Goal: Task Accomplishment & Management: Manage account settings

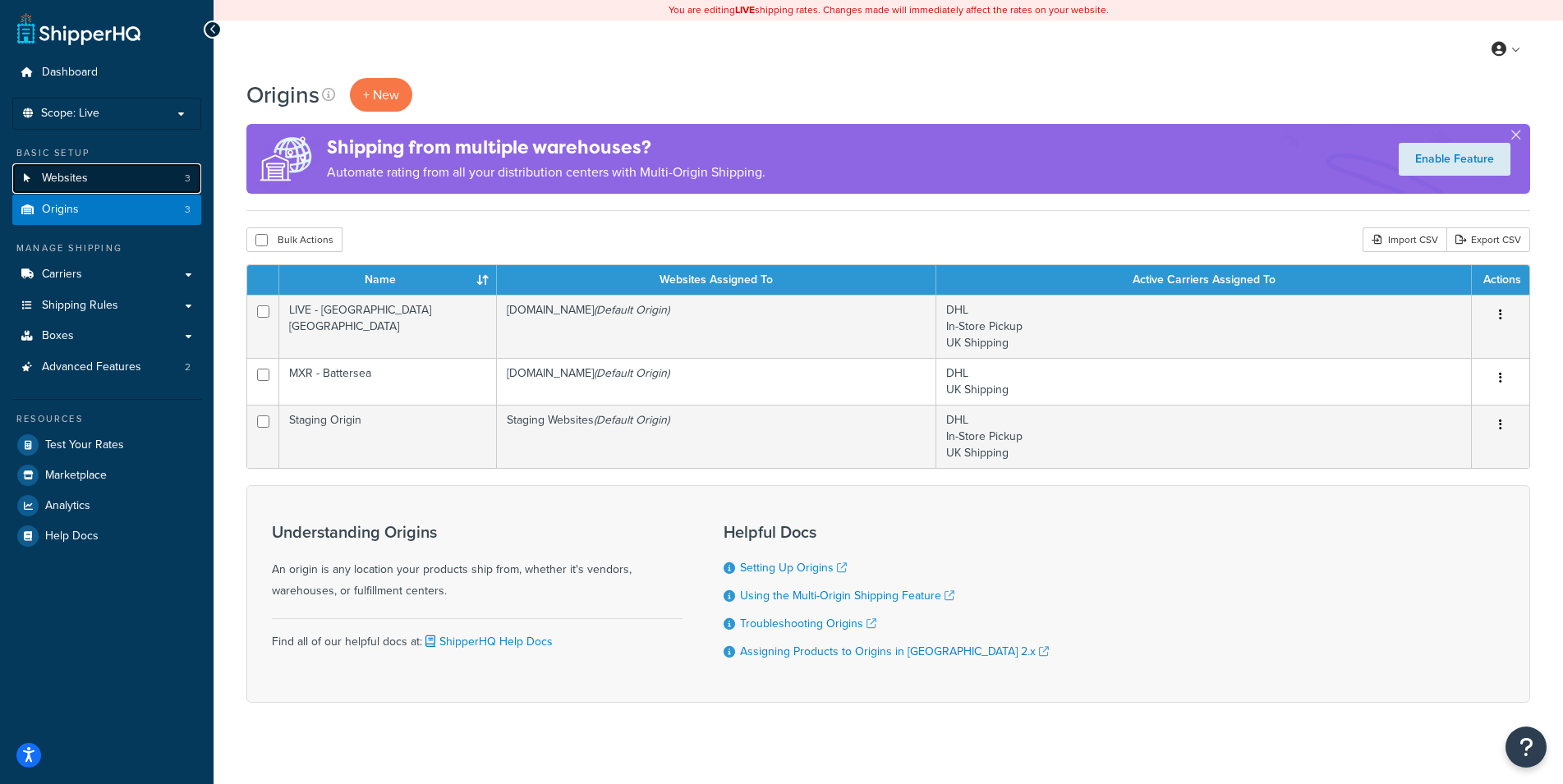
click at [89, 183] on link "Websites 3" at bounding box center [106, 178] width 188 height 30
click at [86, 269] on link "Carriers" at bounding box center [106, 275] width 188 height 30
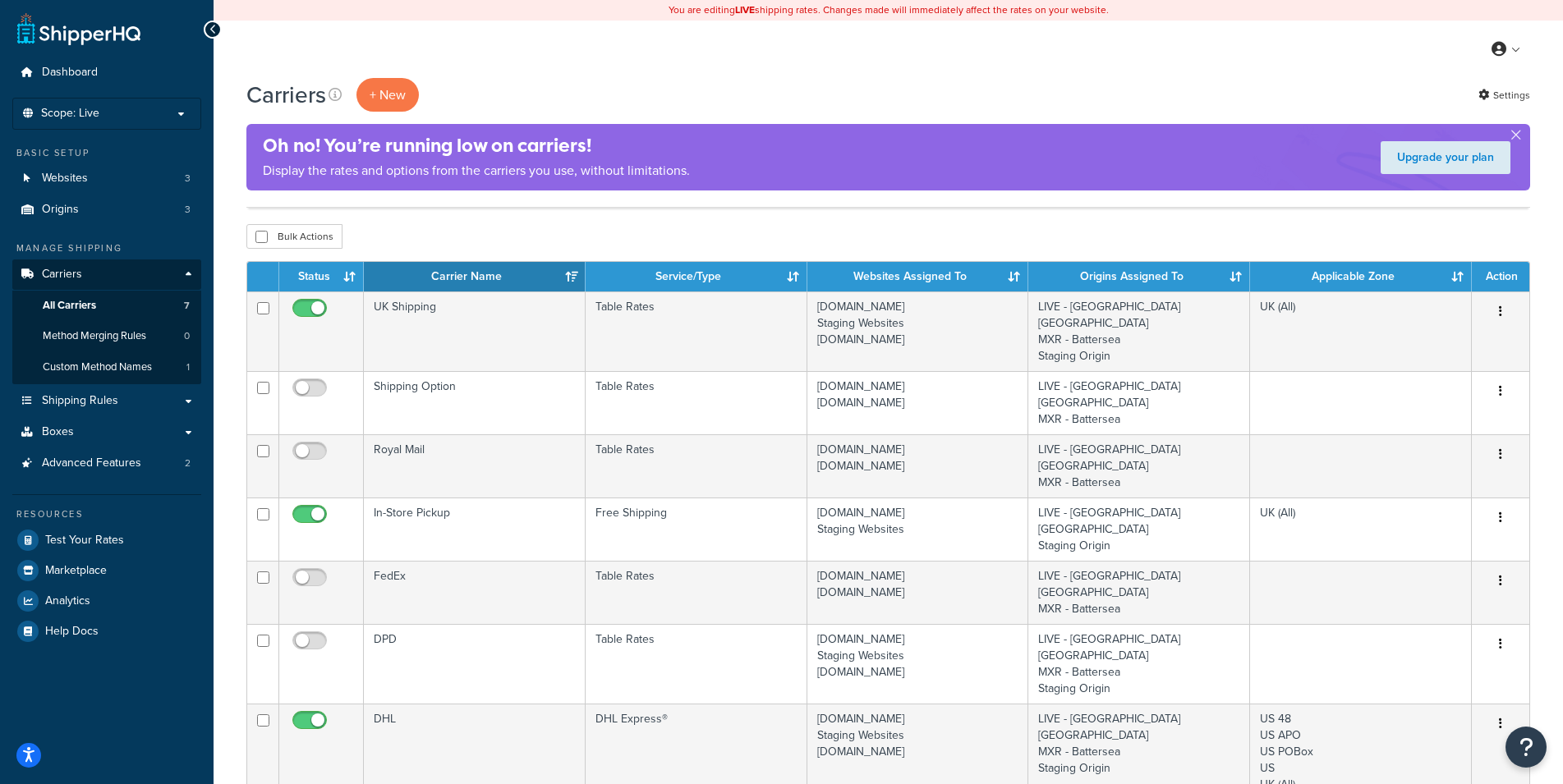
scroll to position [118, 0]
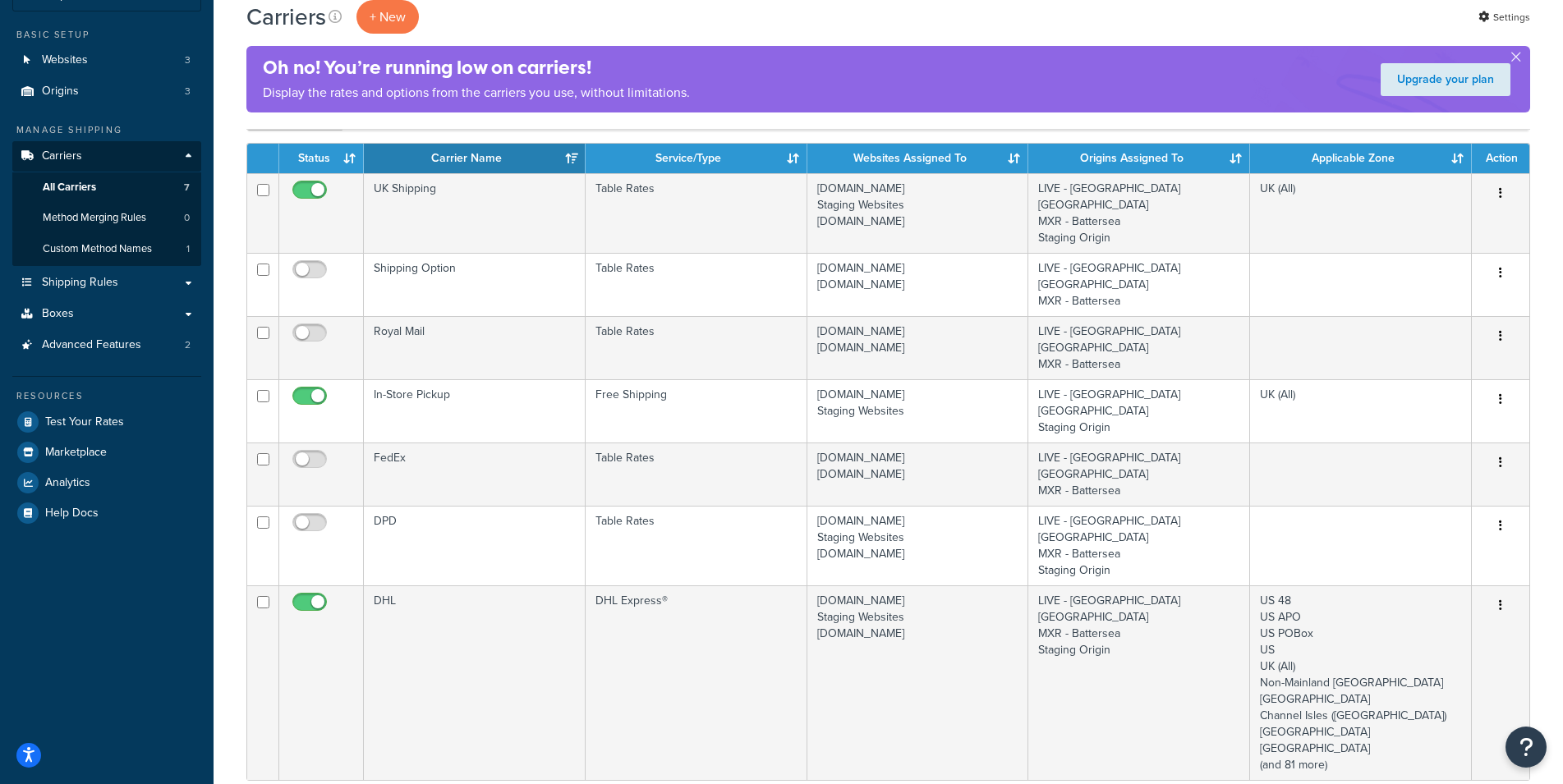
click at [516, 205] on td "UK Shipping" at bounding box center [475, 213] width 222 height 80
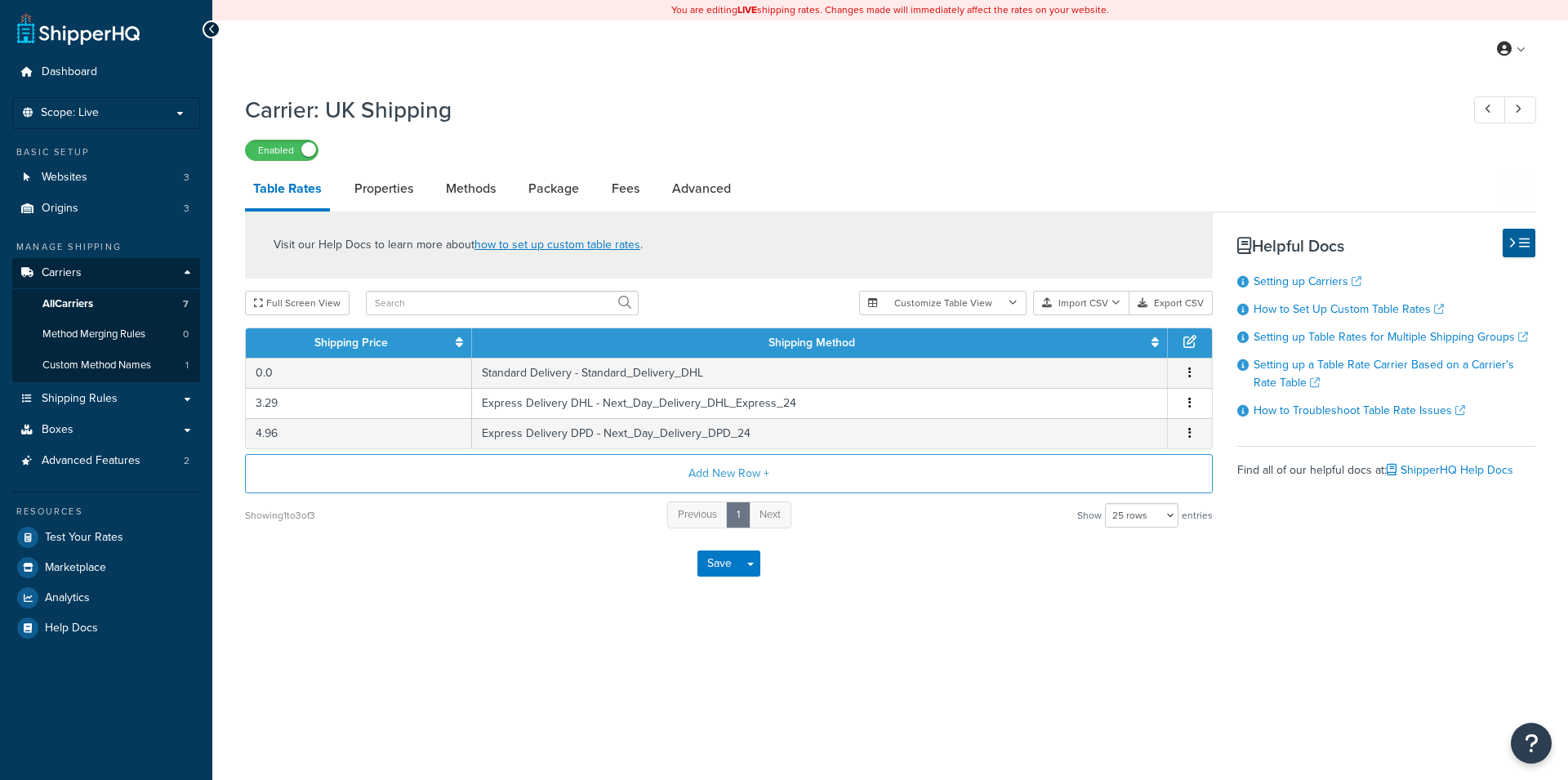
select select "25"
click at [457, 199] on link "Methods" at bounding box center [470, 189] width 66 height 39
select select "25"
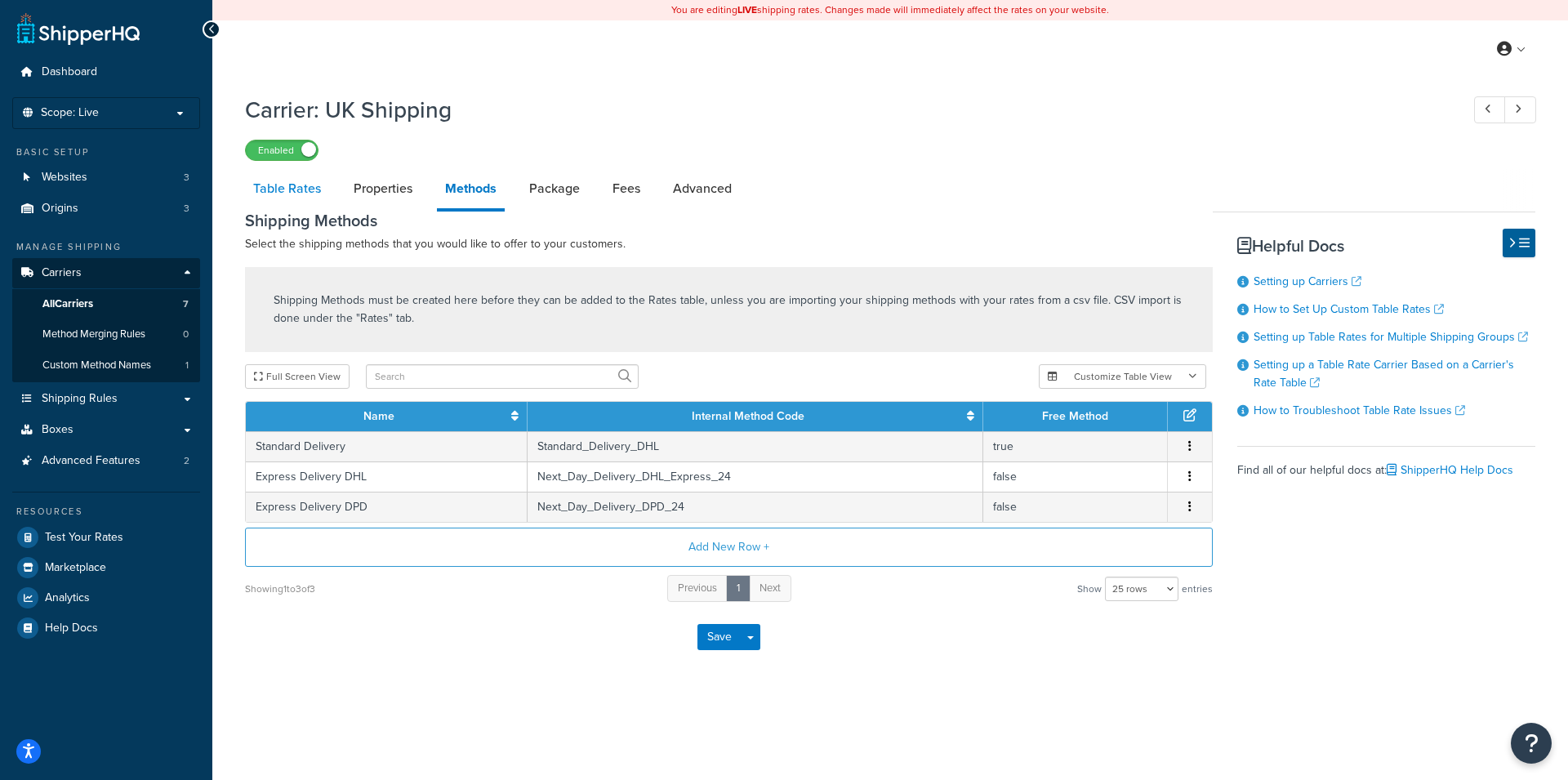
click at [283, 191] on link "Table Rates" at bounding box center [287, 189] width 84 height 39
select select "25"
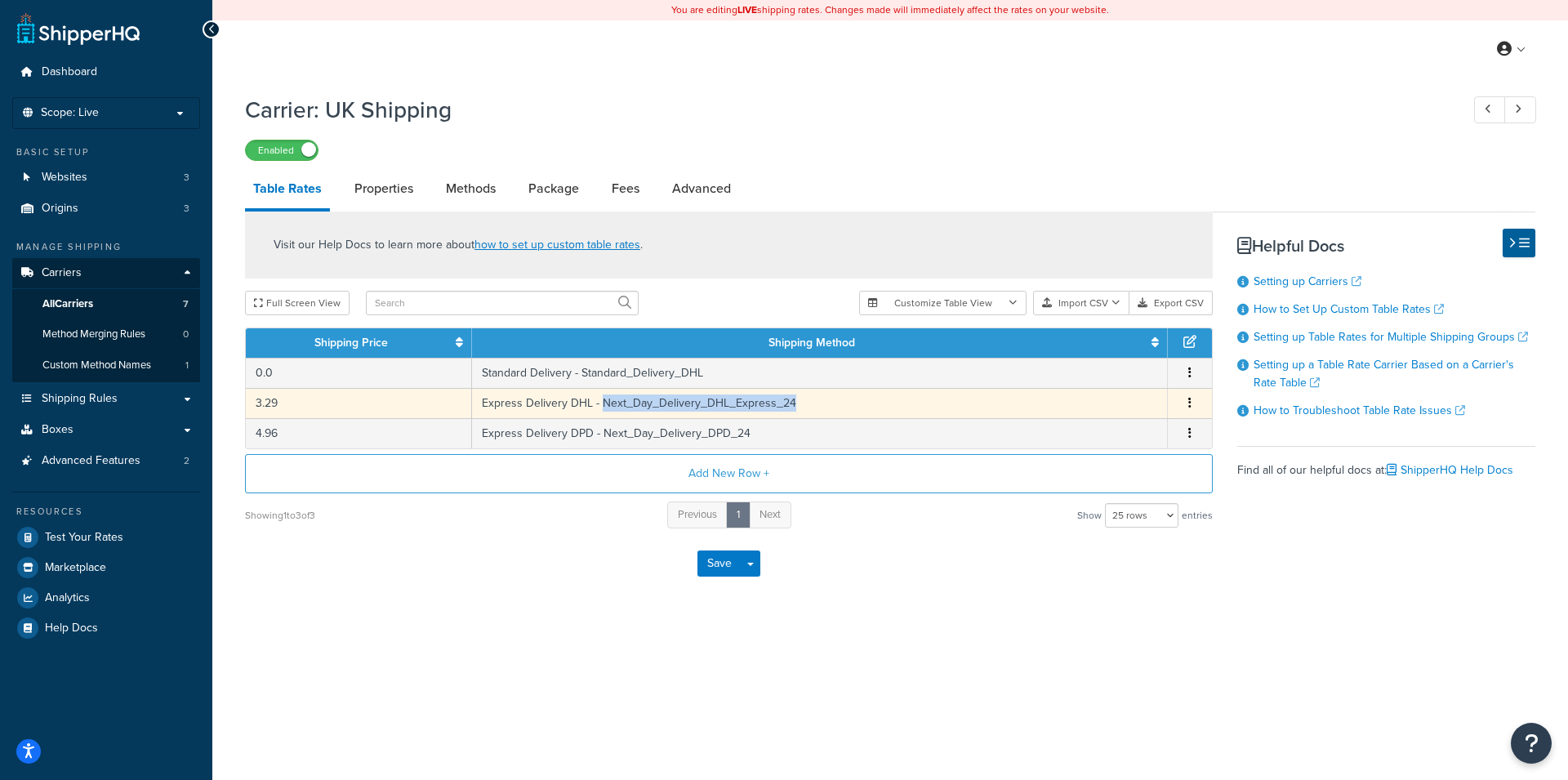
drag, startPoint x: 605, startPoint y: 406, endPoint x: 795, endPoint y: 414, distance: 190.2
click at [795, 414] on td "Express Delivery DHL - Next_Day_Delivery_DHL_Express_24" at bounding box center [820, 402] width 696 height 30
copy td "Next_Day_Delivery_DHL_Express_24"
select select "172966"
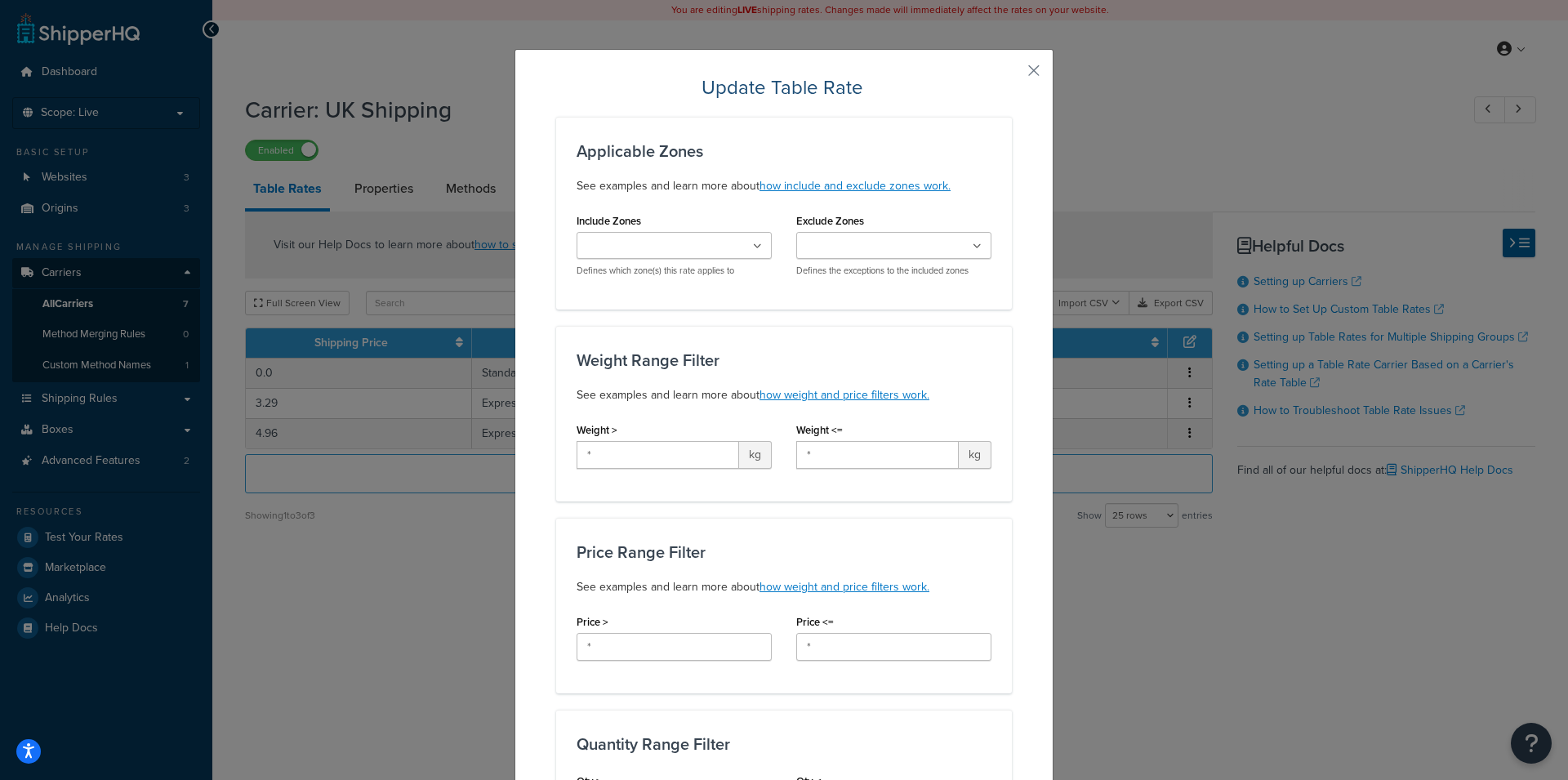
click at [1239, 735] on div "Update Table Rate Applicable Zones See examples and learn more about how includ…" at bounding box center [784, 390] width 1568 height 780
drag, startPoint x: 1019, startPoint y: 68, endPoint x: 1035, endPoint y: 69, distance: 16.0
click at [1012, 74] on button "button" at bounding box center [1009, 76] width 4 height 4
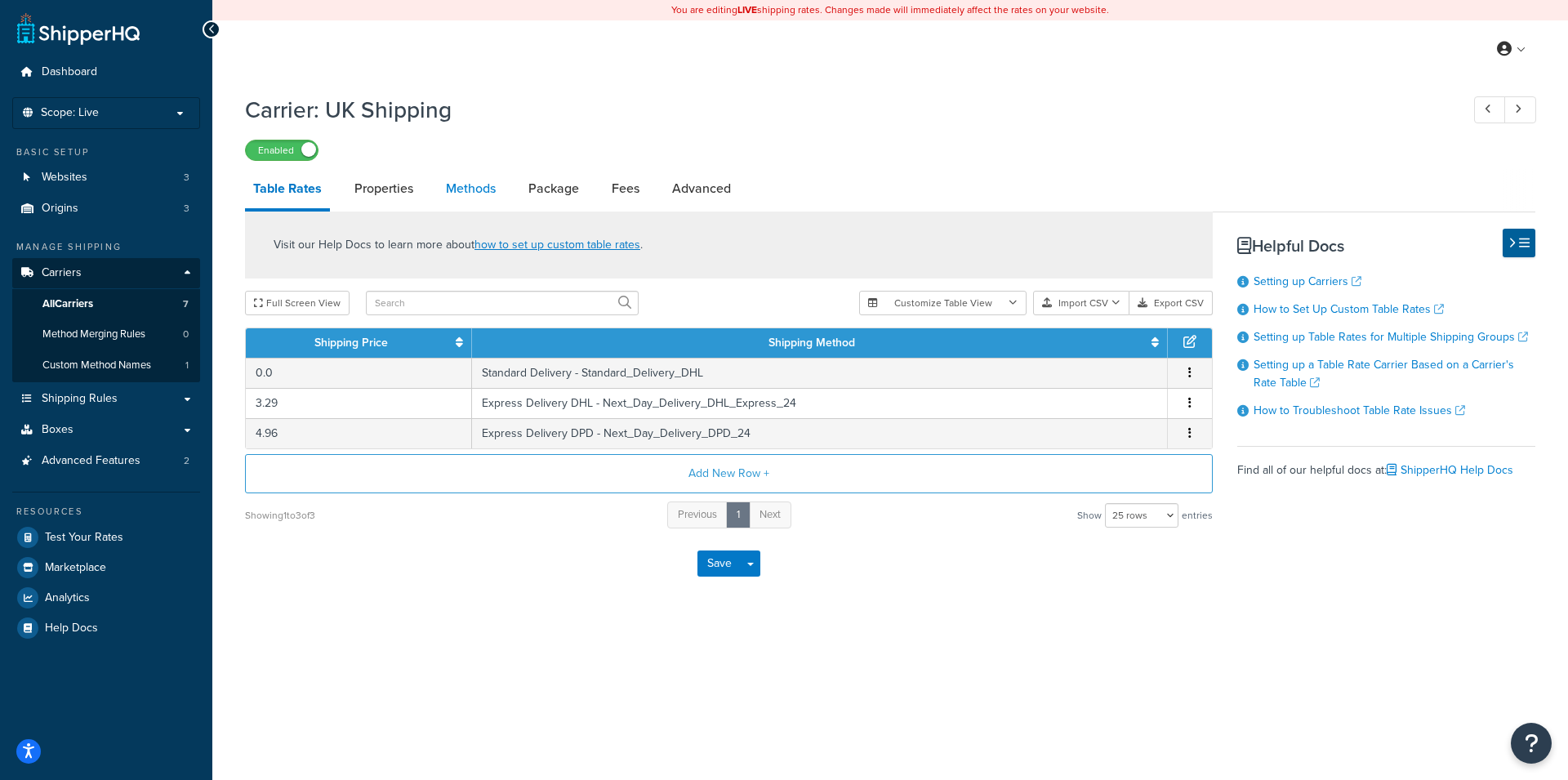
click at [452, 202] on link "Methods" at bounding box center [470, 189] width 66 height 39
select select "25"
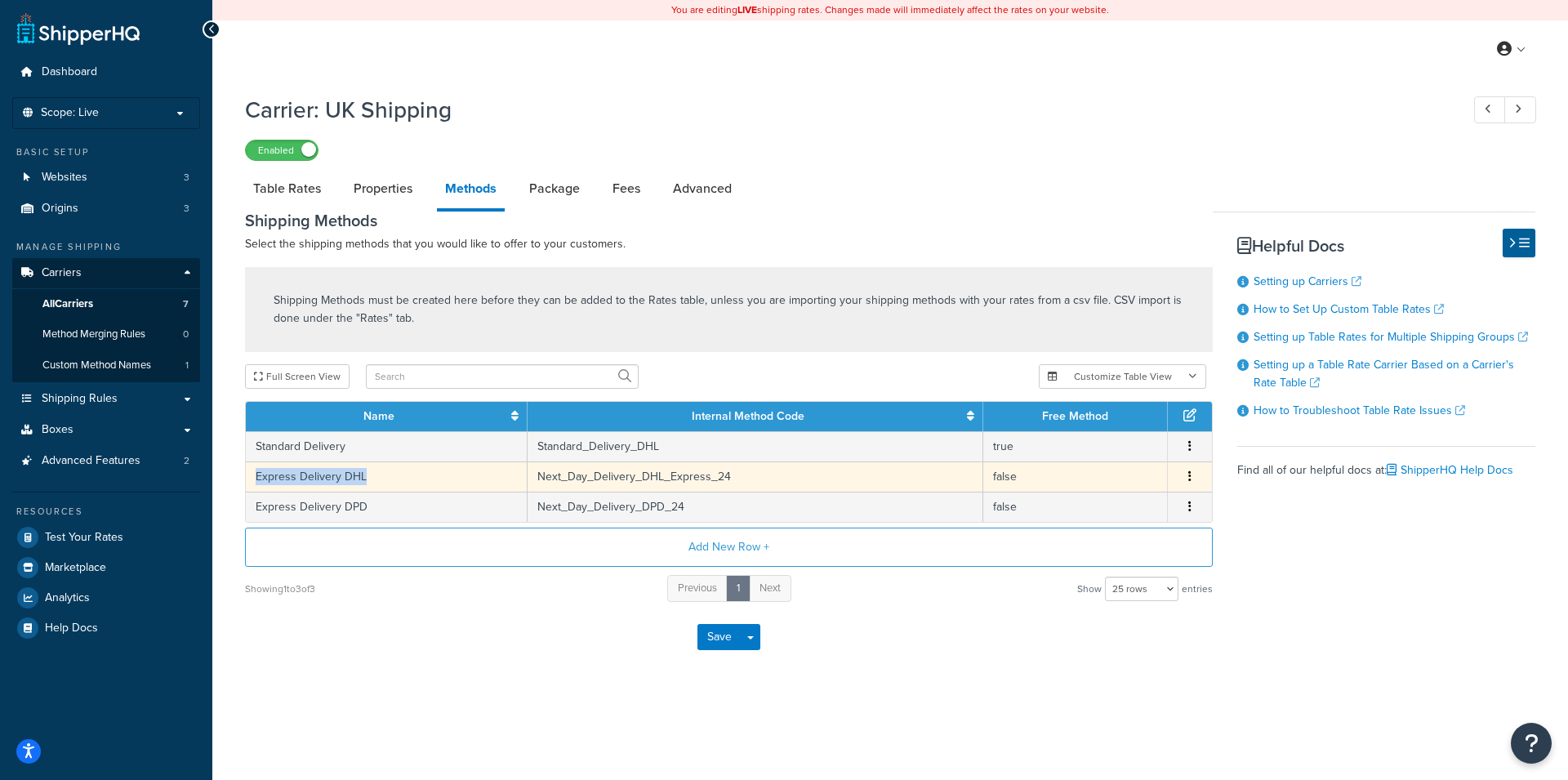
drag, startPoint x: 255, startPoint y: 479, endPoint x: 365, endPoint y: 477, distance: 110.0
click at [365, 477] on td "Express Delivery DHL" at bounding box center [386, 476] width 282 height 30
copy td "Express Delivery DHL"
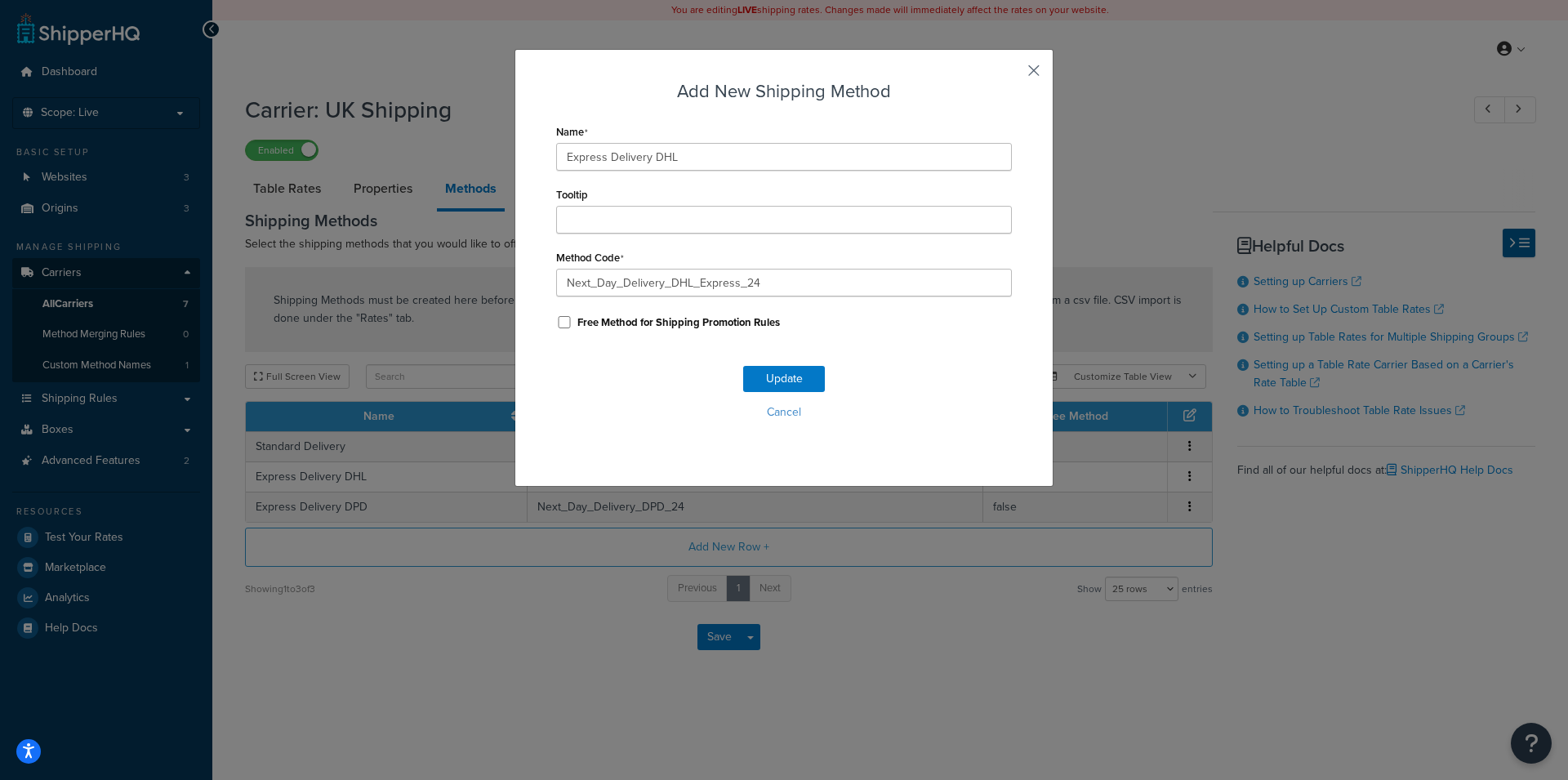
click at [1036, 76] on div "Add New Shipping Method Name Express Delivery DHL Tooltip Method Code Next_Day_…" at bounding box center [784, 267] width 539 height 438
drag, startPoint x: 1033, startPoint y: 77, endPoint x: 1134, endPoint y: 20, distance: 116.0
click at [1034, 77] on div "Add New Shipping Method Name Express Delivery DHL Tooltip Method Code Next_Day_…" at bounding box center [784, 267] width 539 height 438
click at [1012, 74] on button "button" at bounding box center [1009, 76] width 4 height 4
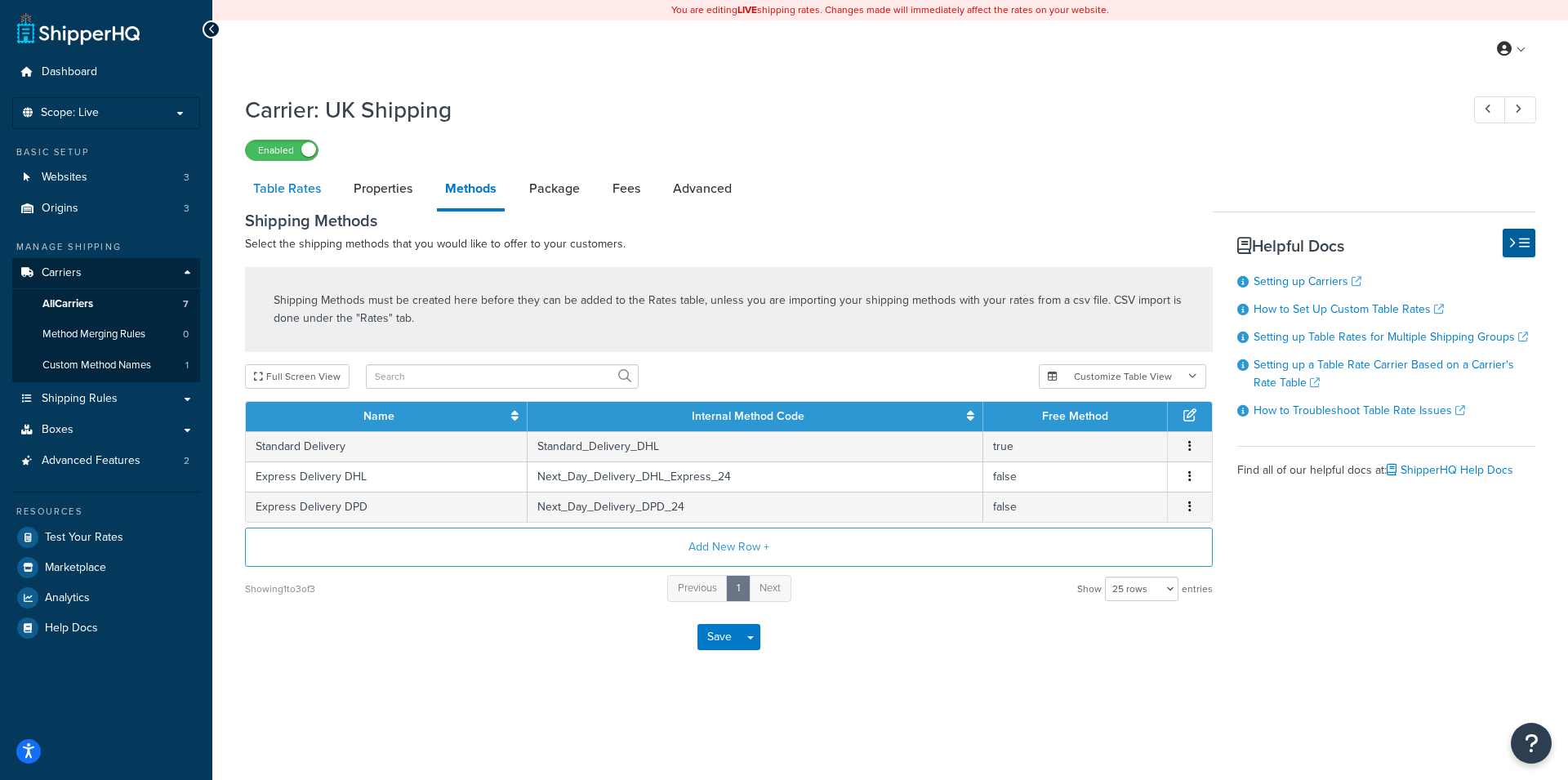
click at [273, 183] on link "Table Rates" at bounding box center [287, 189] width 84 height 39
select select "25"
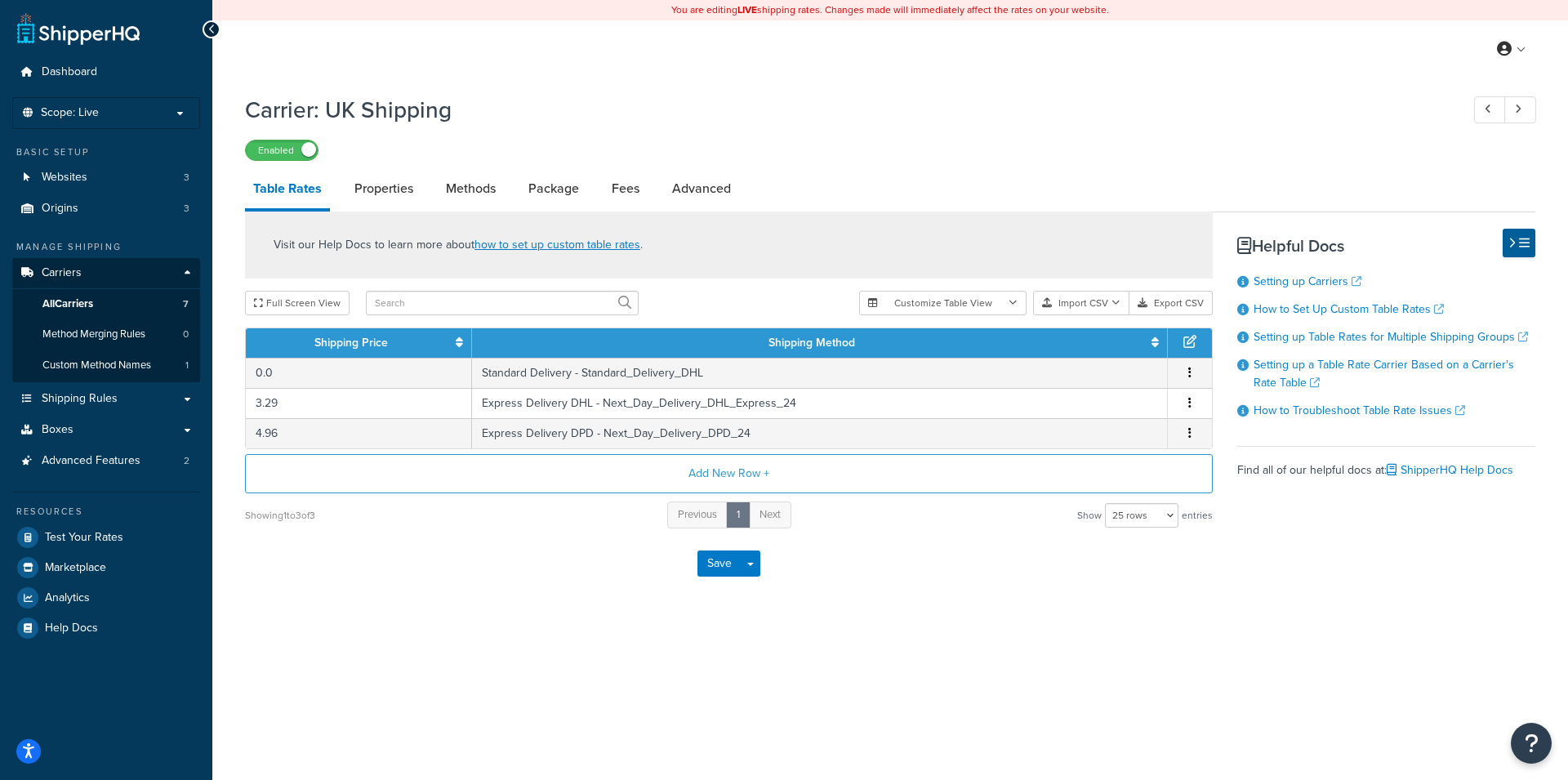
click at [424, 679] on div "You are editing LIVE shipping rates. Changes made will immediately affect the r…" at bounding box center [890, 390] width 1356 height 780
click at [417, 662] on div "You are editing LIVE shipping rates. Changes made will immediately affect the r…" at bounding box center [890, 390] width 1356 height 780
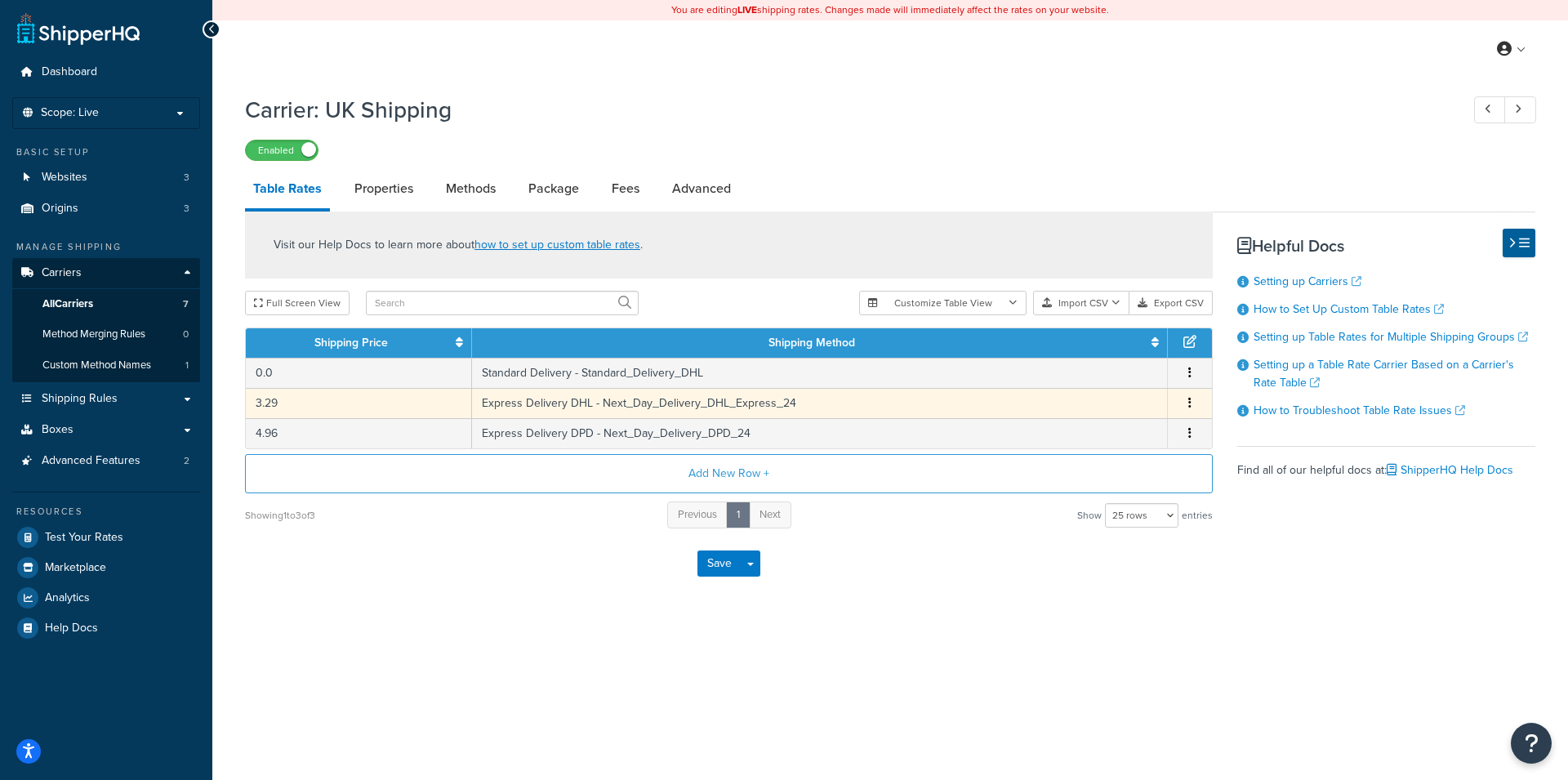
click at [447, 396] on td "3.29" at bounding box center [359, 402] width 226 height 30
select select "172966"
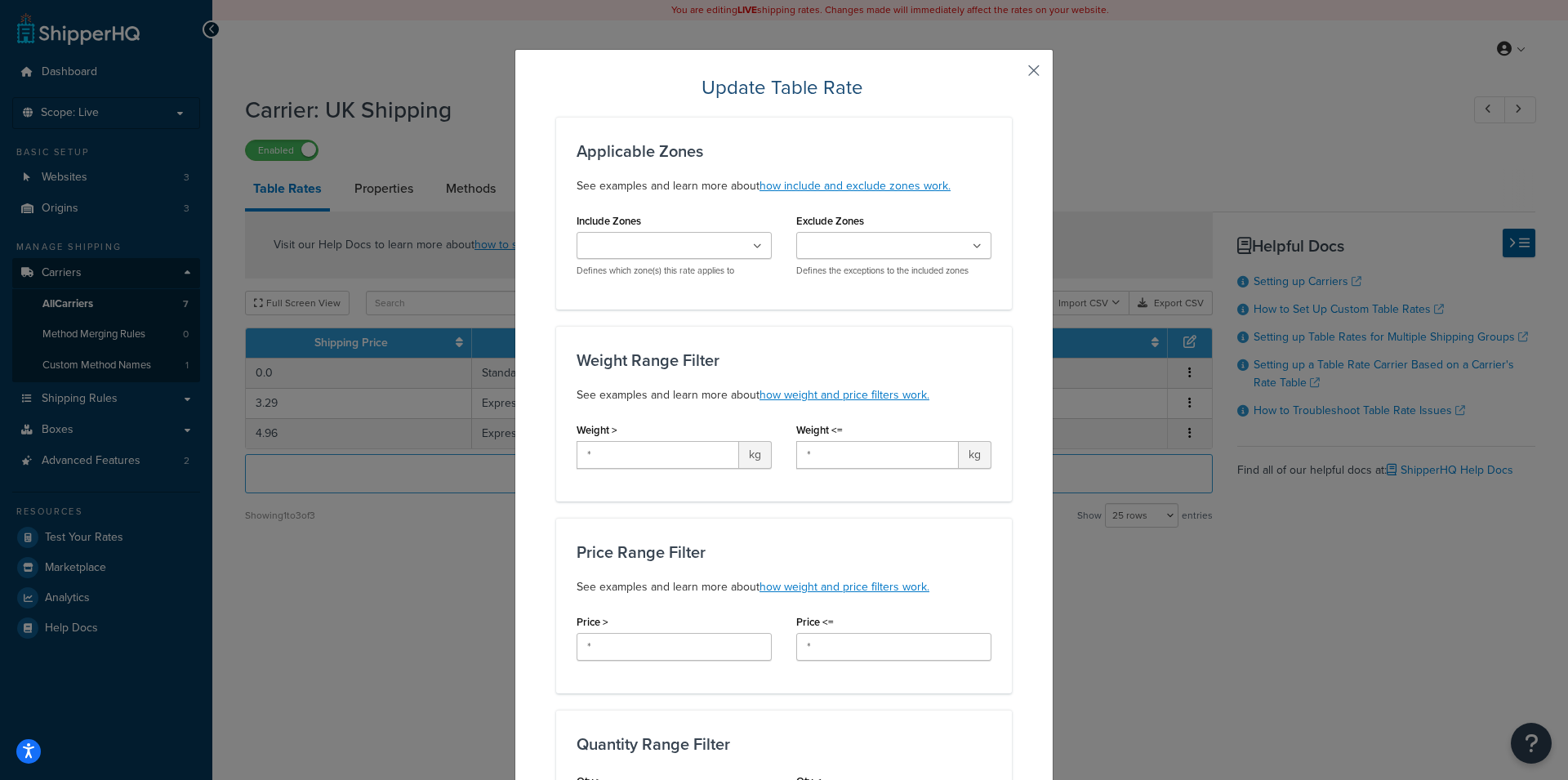
click at [1012, 74] on button "button" at bounding box center [1009, 76] width 4 height 4
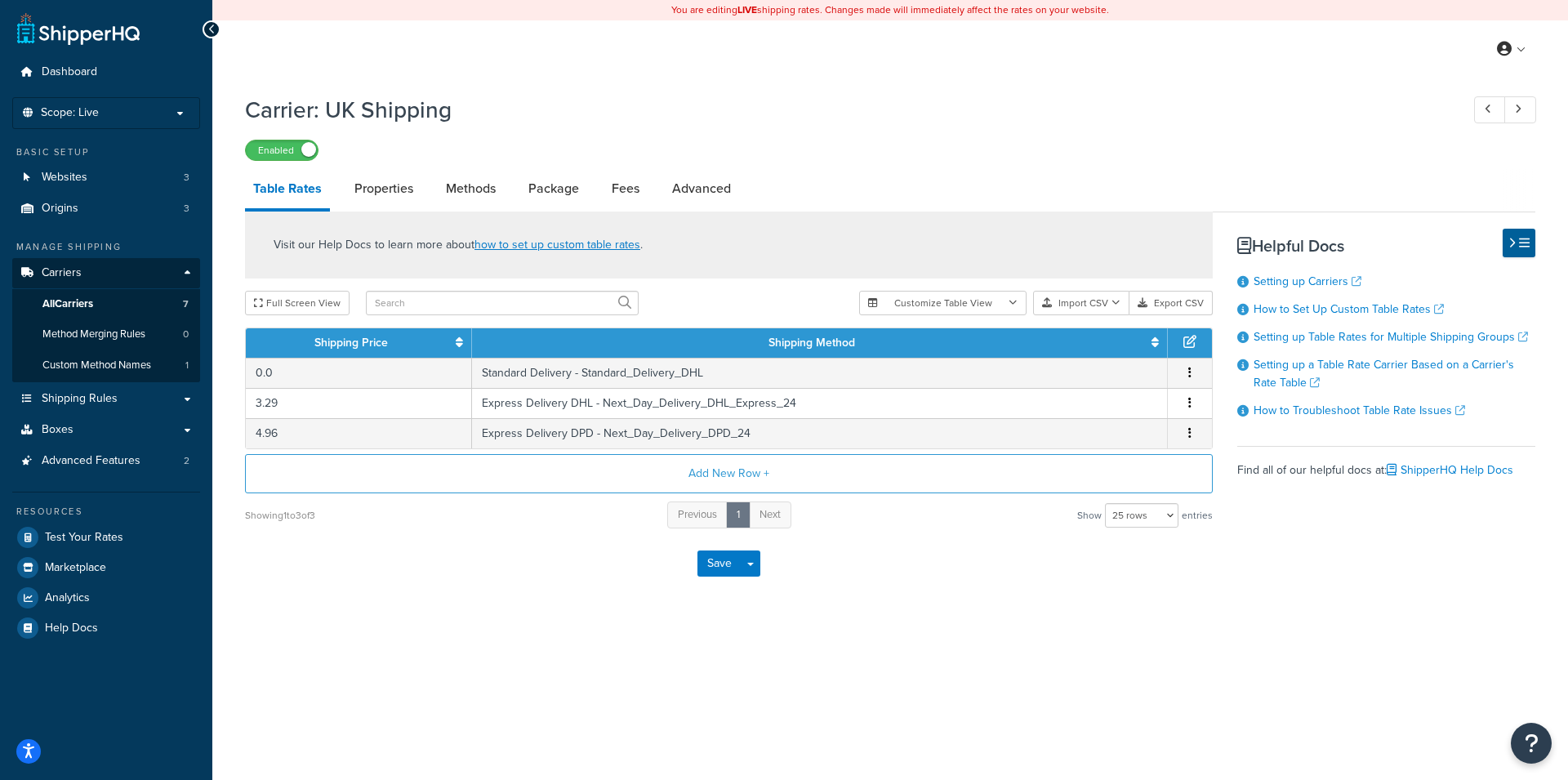
click at [224, 384] on div "Carrier: UK Shipping Enabled Table Rates Properties Methods Package Fees Advanc…" at bounding box center [890, 361] width 1356 height 552
click at [223, 384] on div "Carrier: UK Shipping Enabled Table Rates Properties Methods Package Fees Advanc…" at bounding box center [890, 361] width 1356 height 552
click at [549, 563] on div "Save Save Dropdown Save and Edit" at bounding box center [728, 563] width 968 height 67
click at [539, 563] on div "Save Save Dropdown Save and Edit" at bounding box center [728, 563] width 968 height 67
click at [552, 562] on div "Save Save Dropdown Save and Edit" at bounding box center [728, 563] width 968 height 67
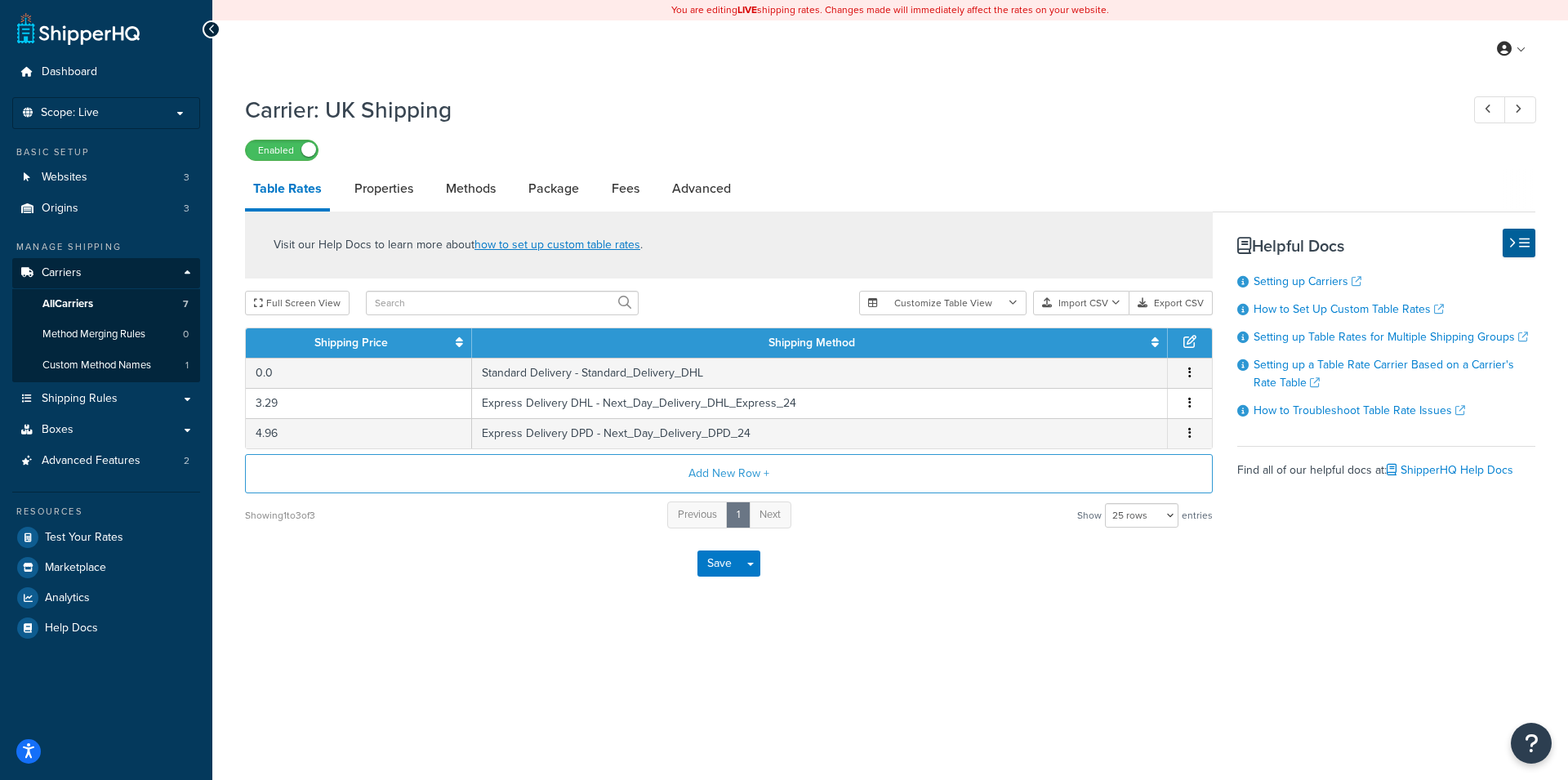
click at [428, 672] on div "You are editing LIVE shipping rates. Changes made will immediately affect the r…" at bounding box center [890, 390] width 1356 height 780
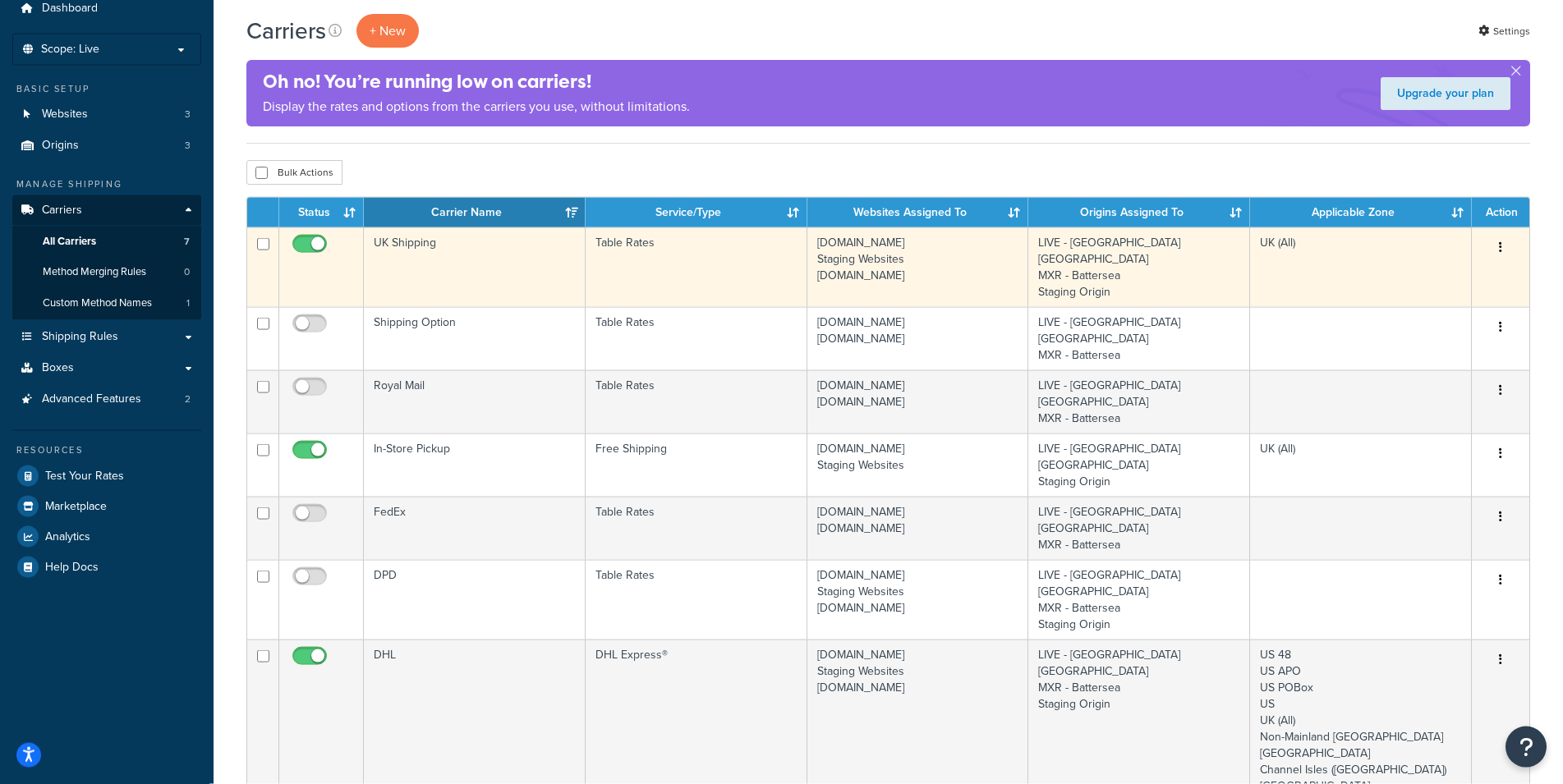
scroll to position [83, 0]
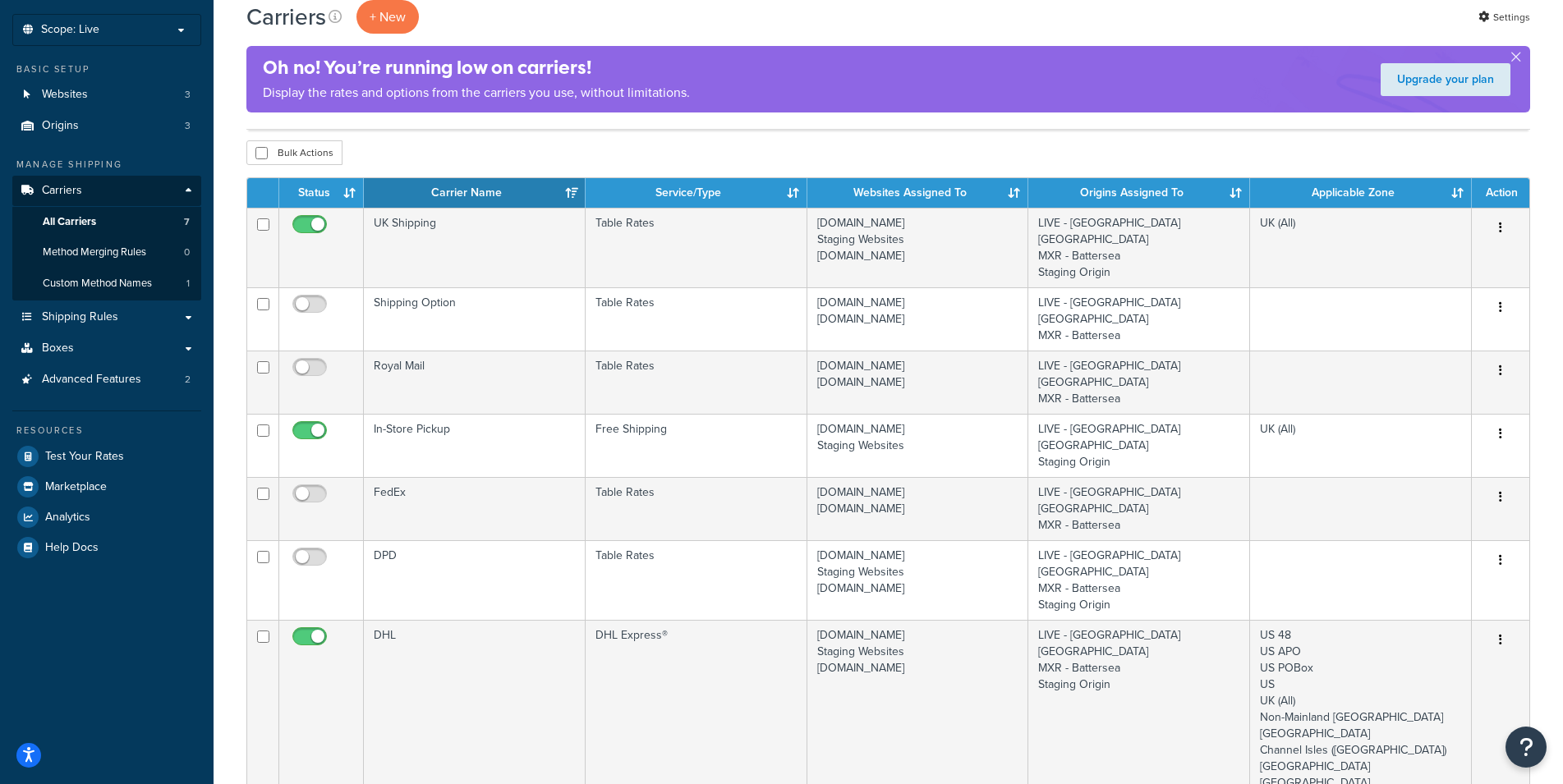
click at [226, 384] on div "Carriers + New Settings Oh no! You’re running low on carriers! Display the rate…" at bounding box center [888, 593] width 1350 height 1198
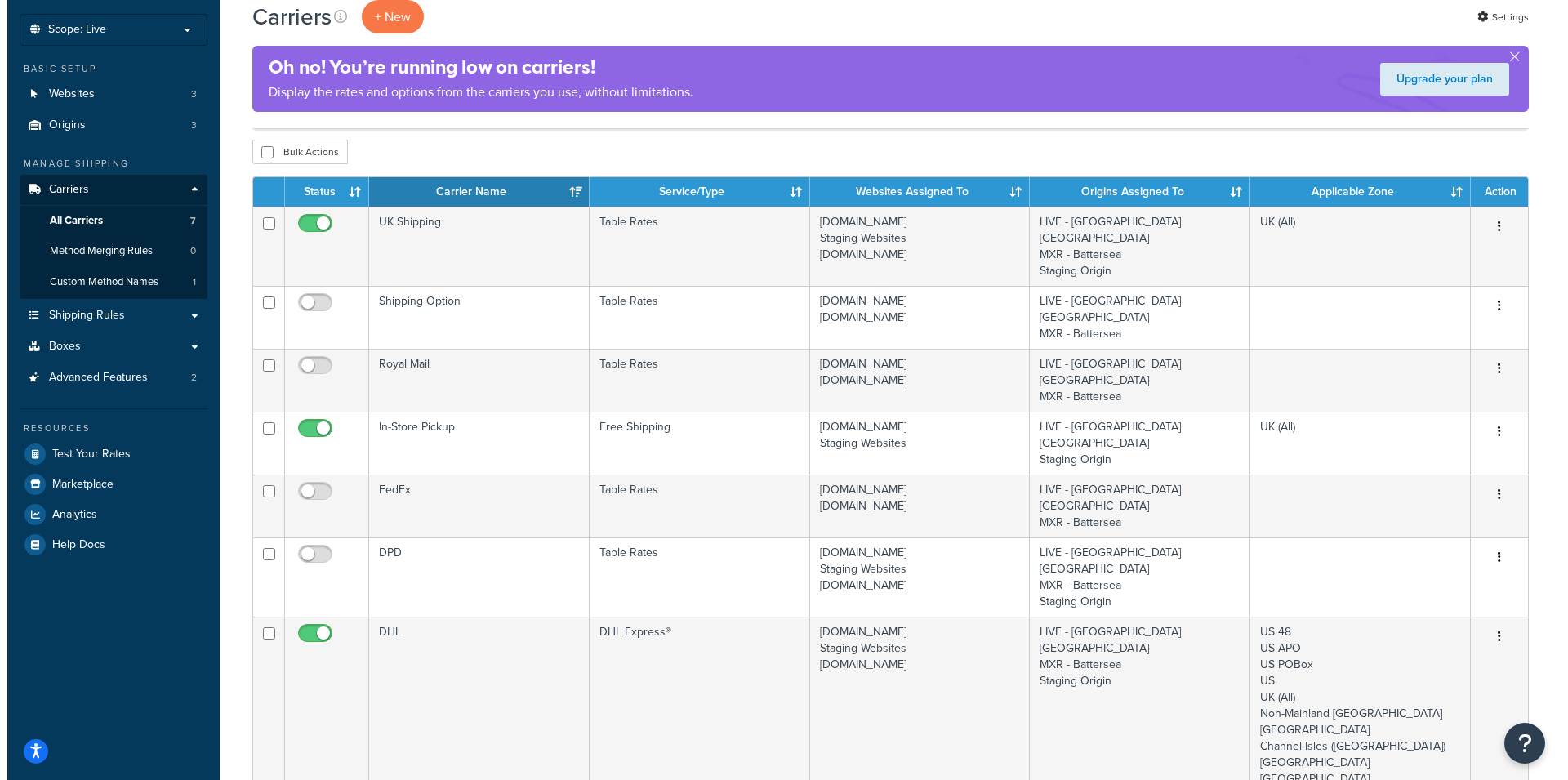
scroll to position [0, 0]
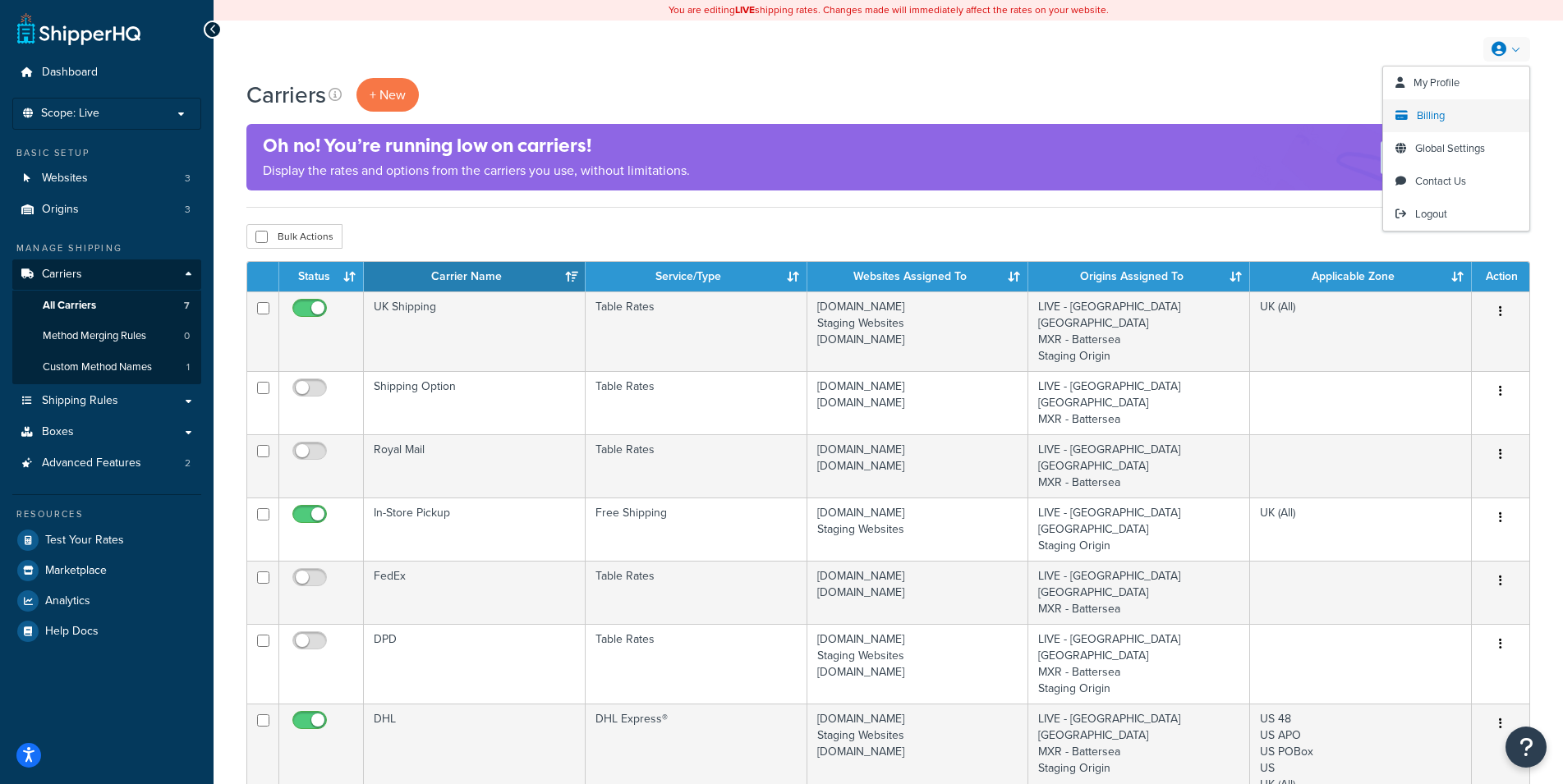
click at [1436, 115] on span "Billing" at bounding box center [1430, 115] width 28 height 15
click at [1479, 110] on link "Billing" at bounding box center [1456, 115] width 146 height 33
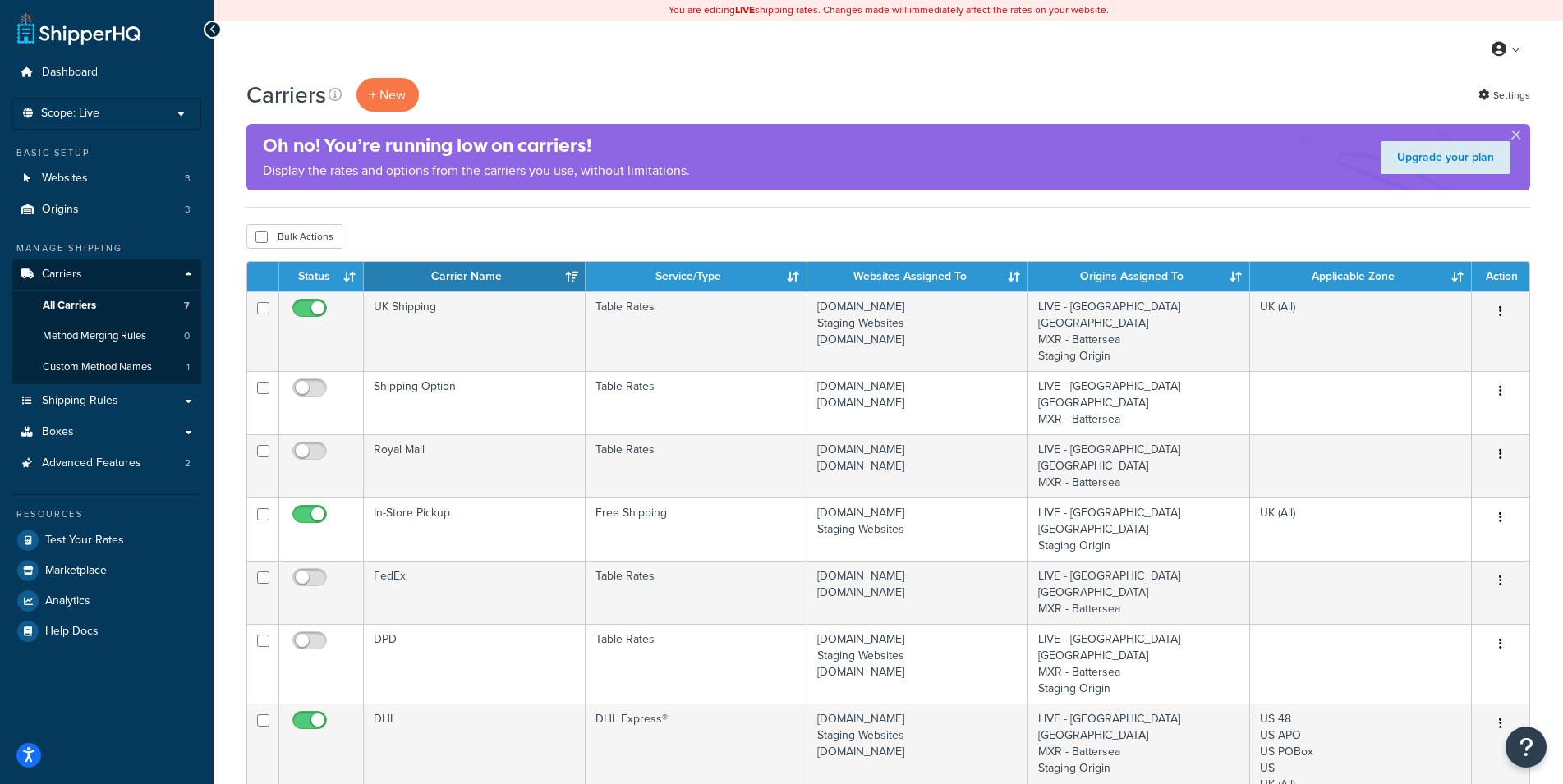
click at [1541, 81] on div "Carriers + New Settings Oh no! You’re running low on carriers! Display the rate…" at bounding box center [888, 677] width 1350 height 1198
click at [1519, 96] on link "Settings" at bounding box center [1504, 95] width 52 height 23
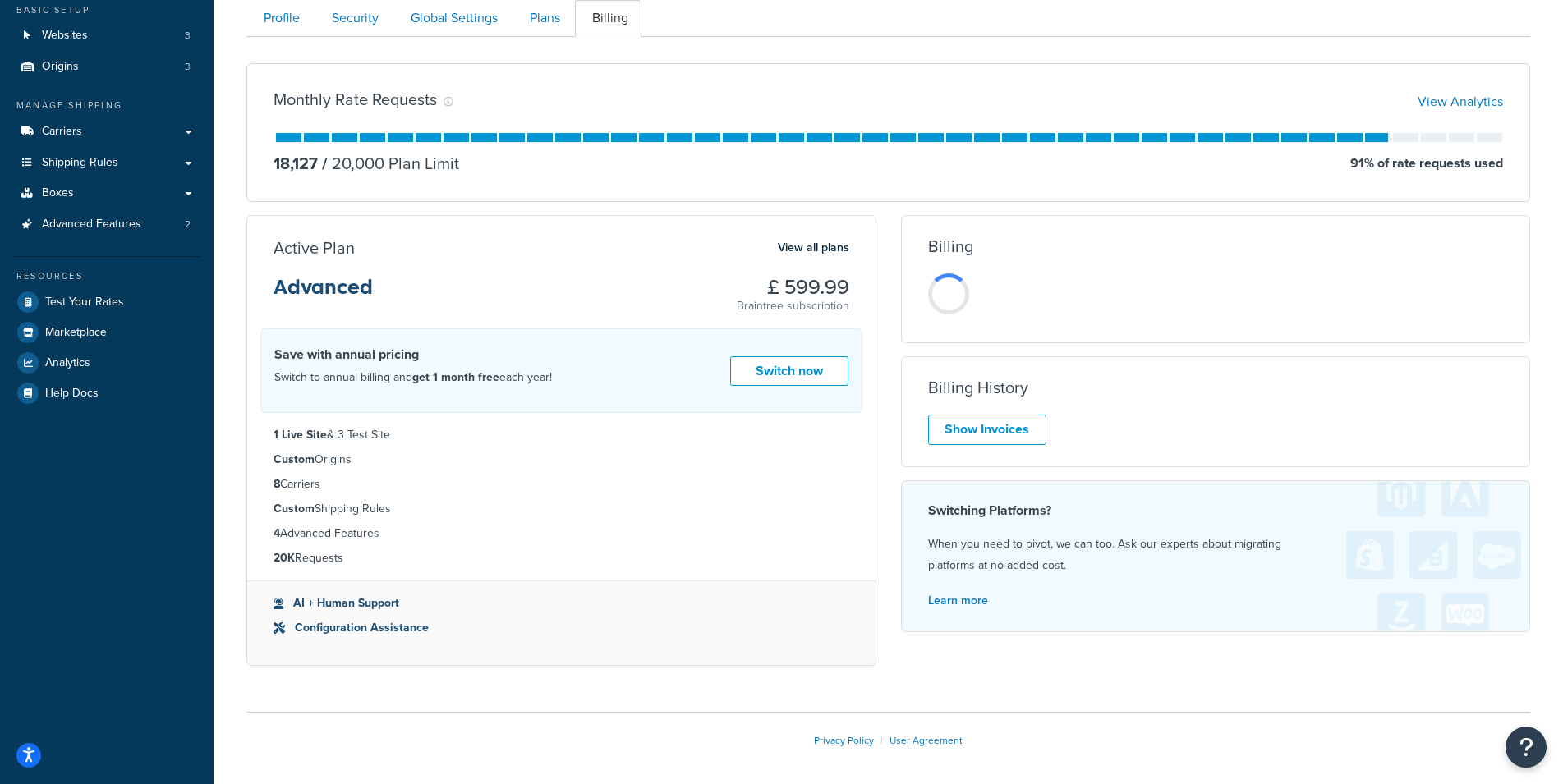
scroll to position [151, 0]
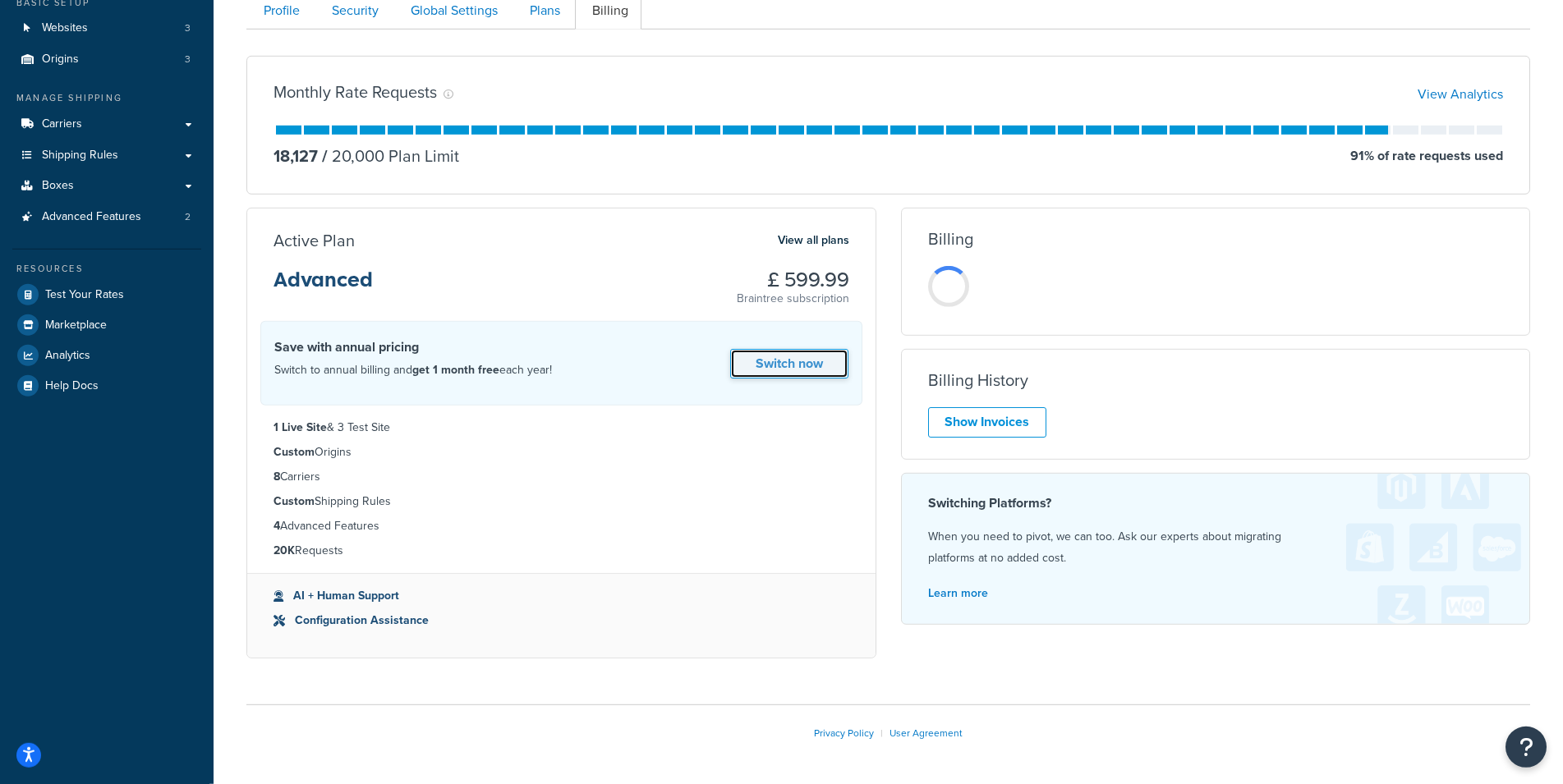
click at [784, 367] on link "Switch now" at bounding box center [788, 364] width 118 height 30
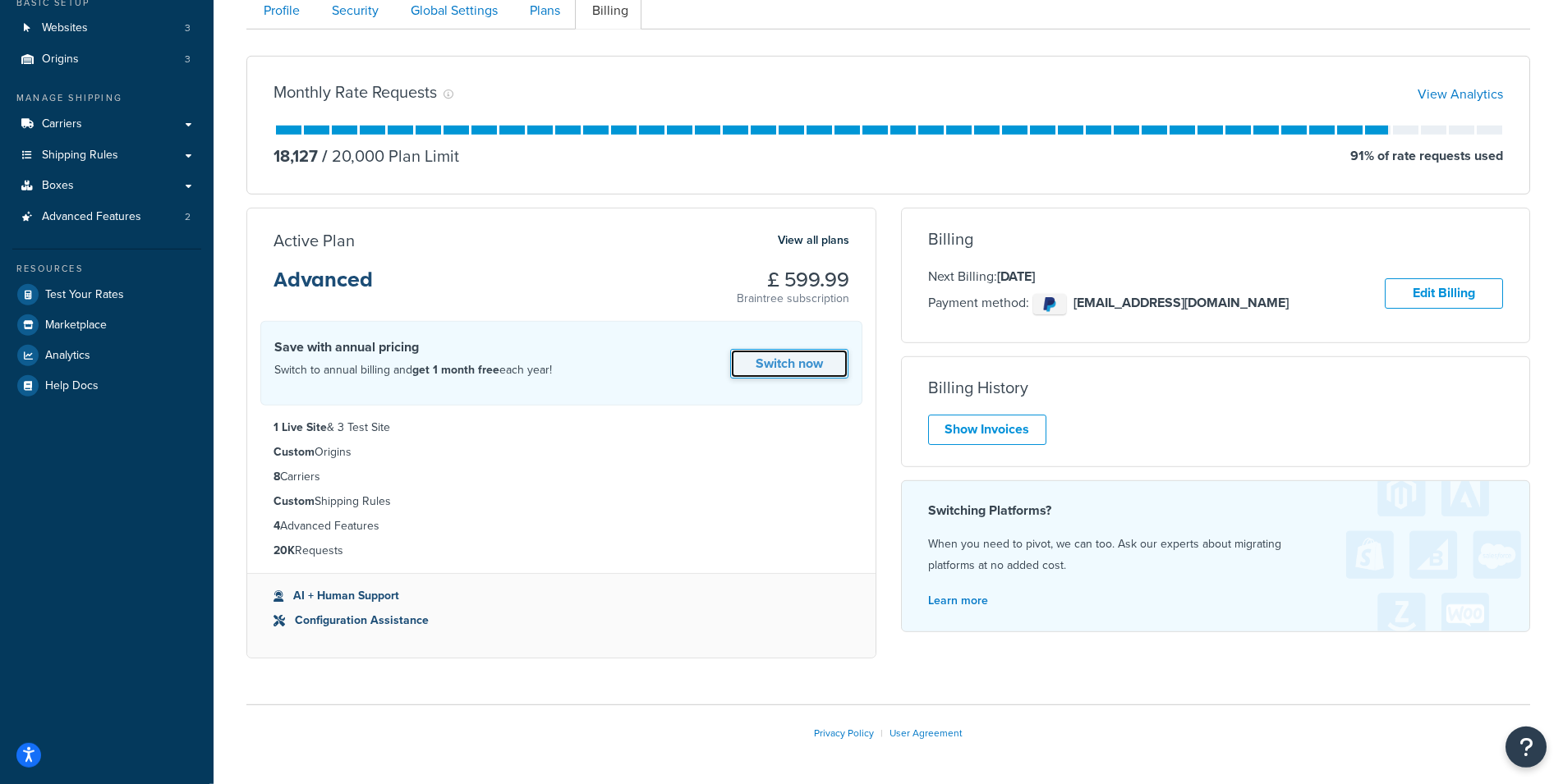
click at [819, 363] on link "Switch now" at bounding box center [788, 364] width 118 height 30
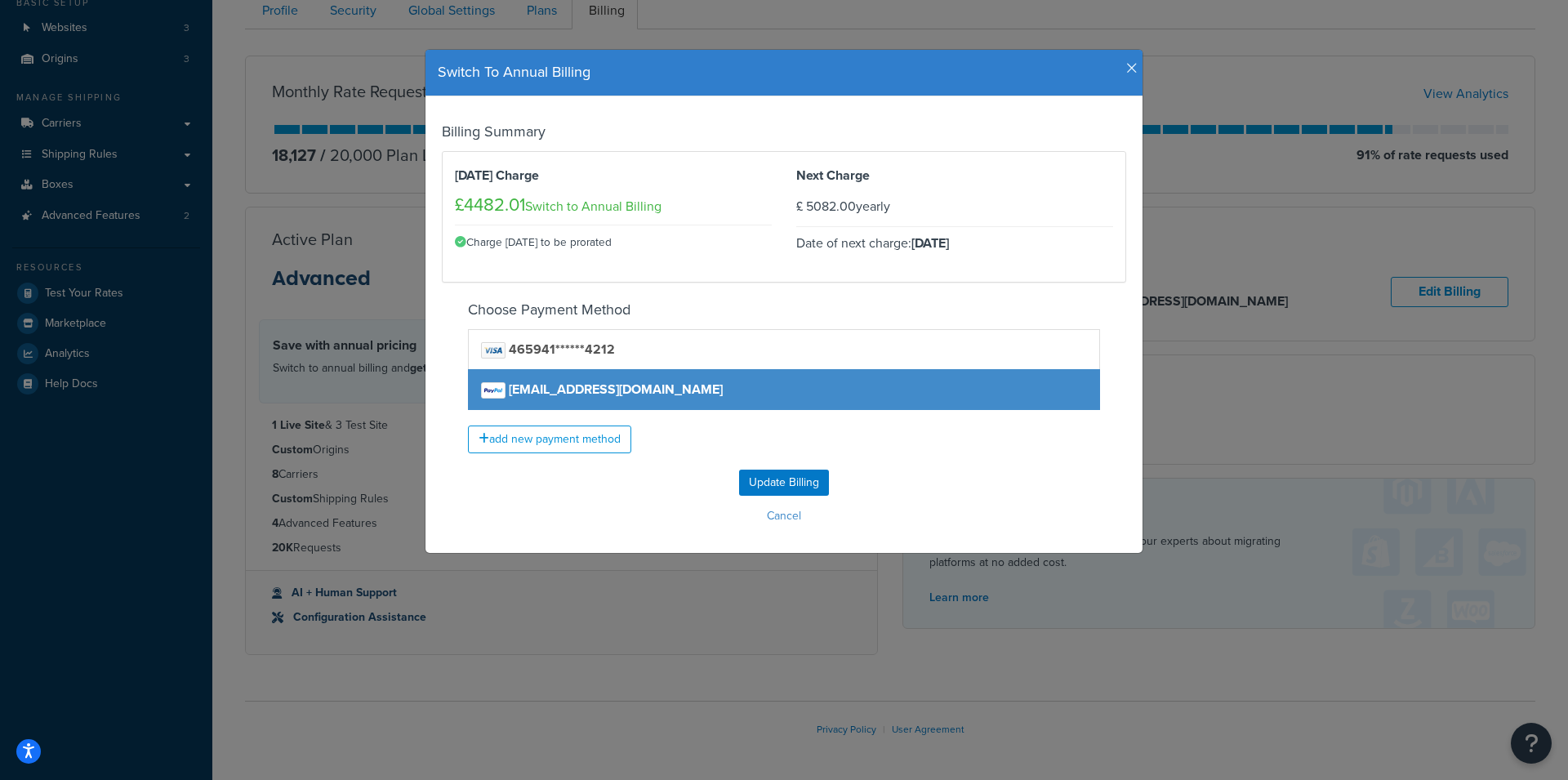
click at [1127, 68] on icon "button" at bounding box center [1131, 68] width 11 height 15
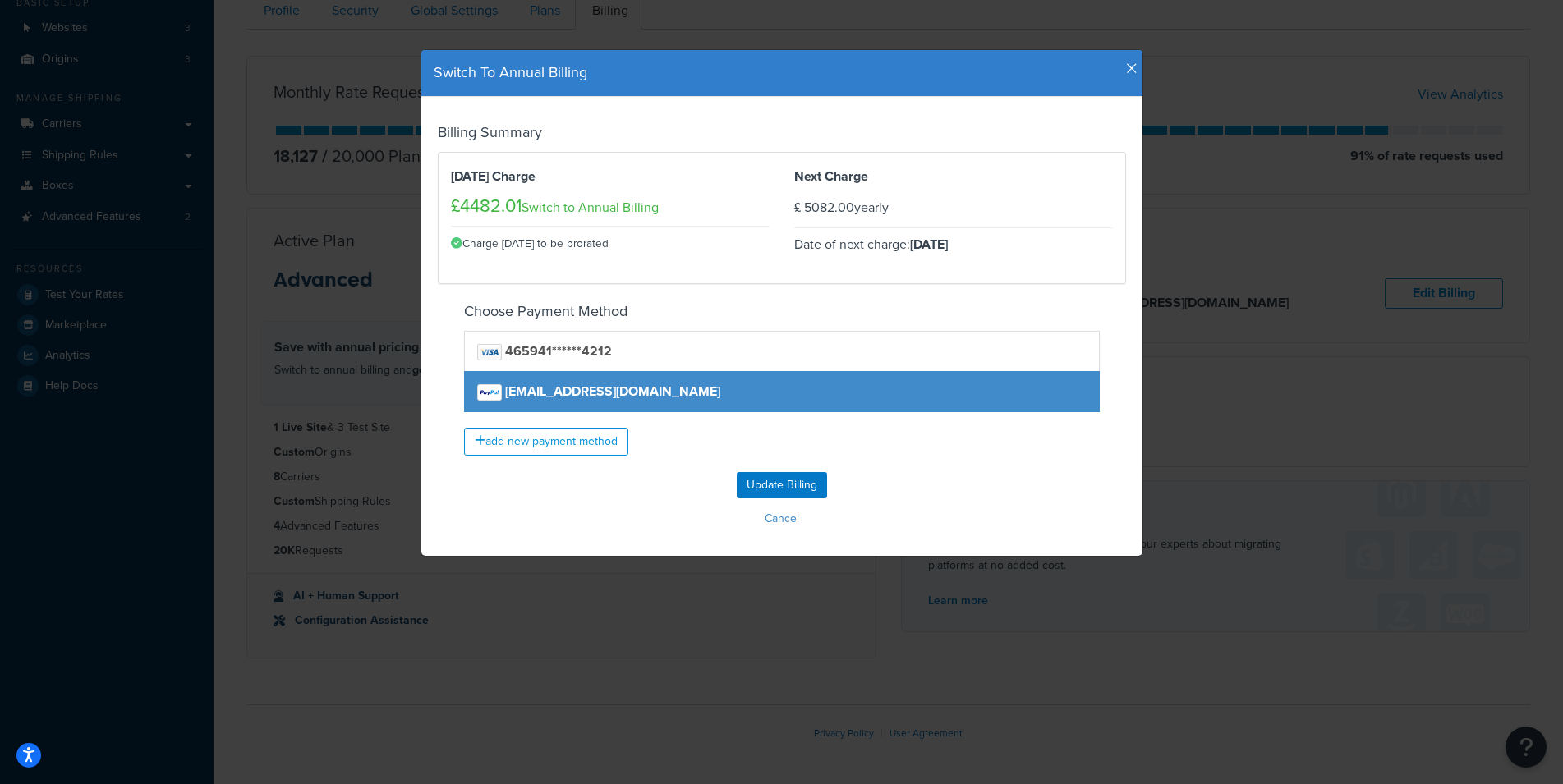
click at [1117, 71] on h4 "Switch To Annual Billing" at bounding box center [782, 73] width 696 height 22
click at [1129, 63] on icon "button" at bounding box center [1131, 69] width 11 height 15
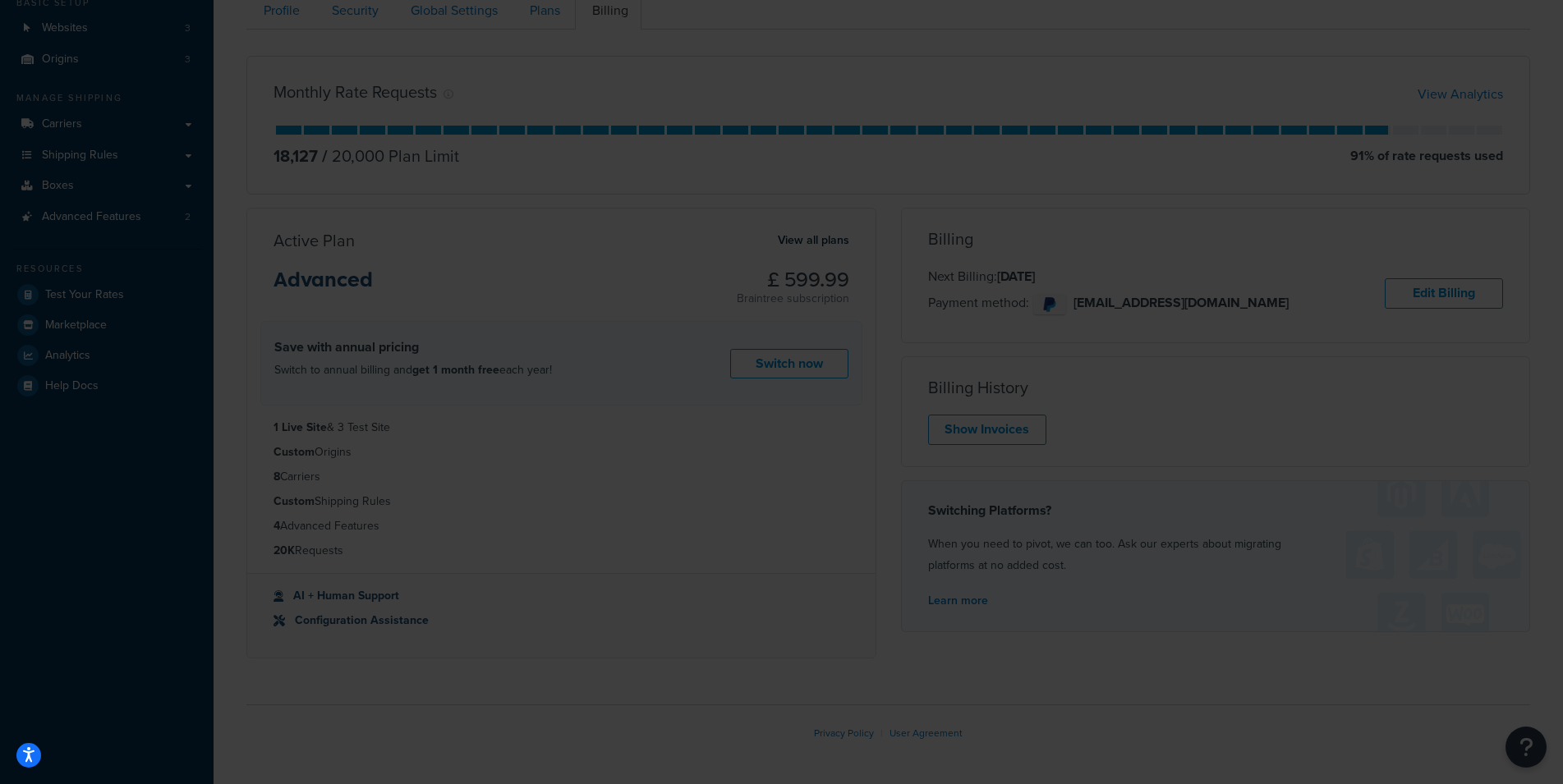
click at [1121, 73] on div at bounding box center [782, 392] width 1563 height 784
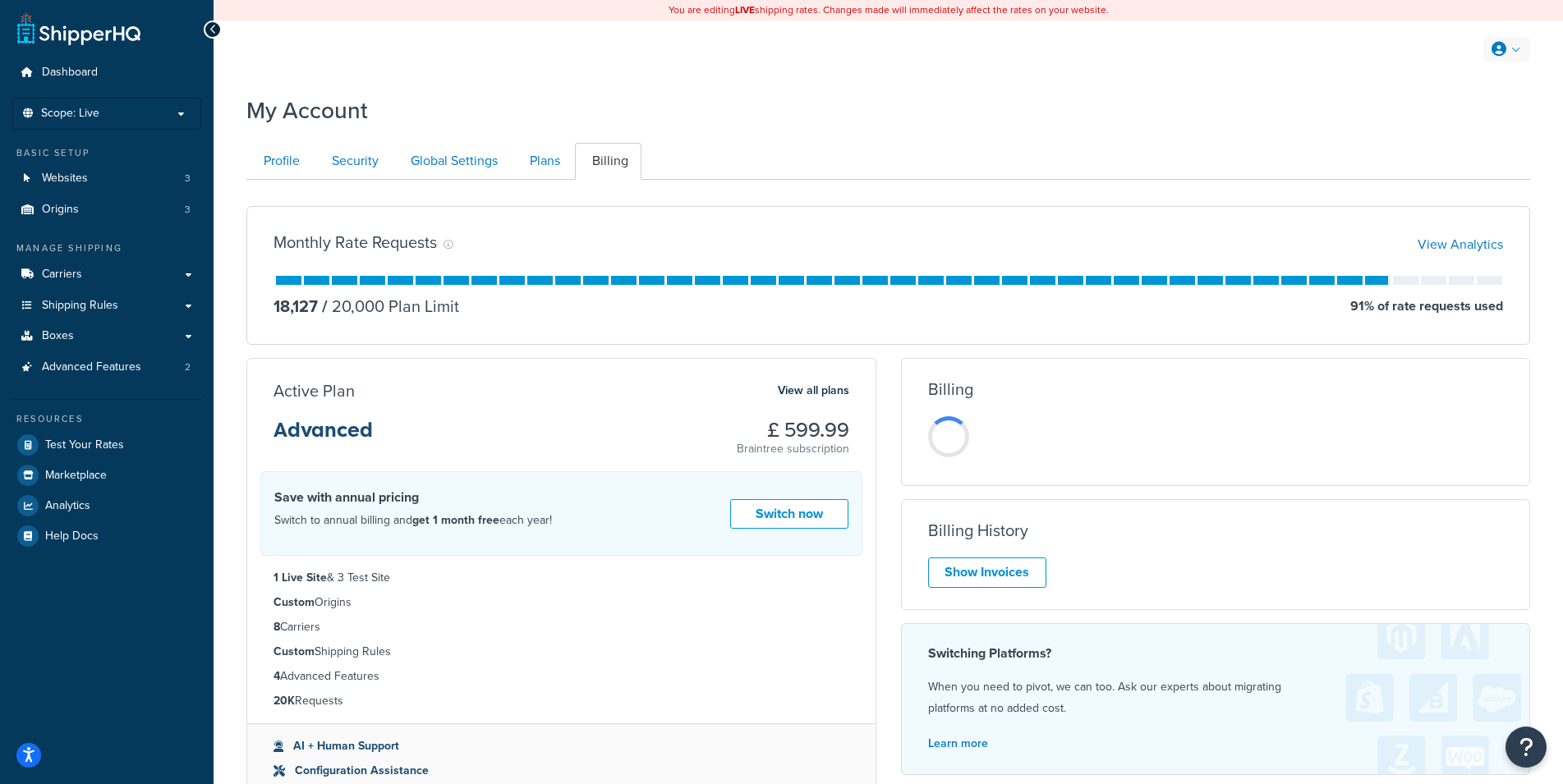
click at [1521, 60] on link at bounding box center [1506, 49] width 46 height 25
click at [533, 152] on link "Plans" at bounding box center [542, 161] width 61 height 37
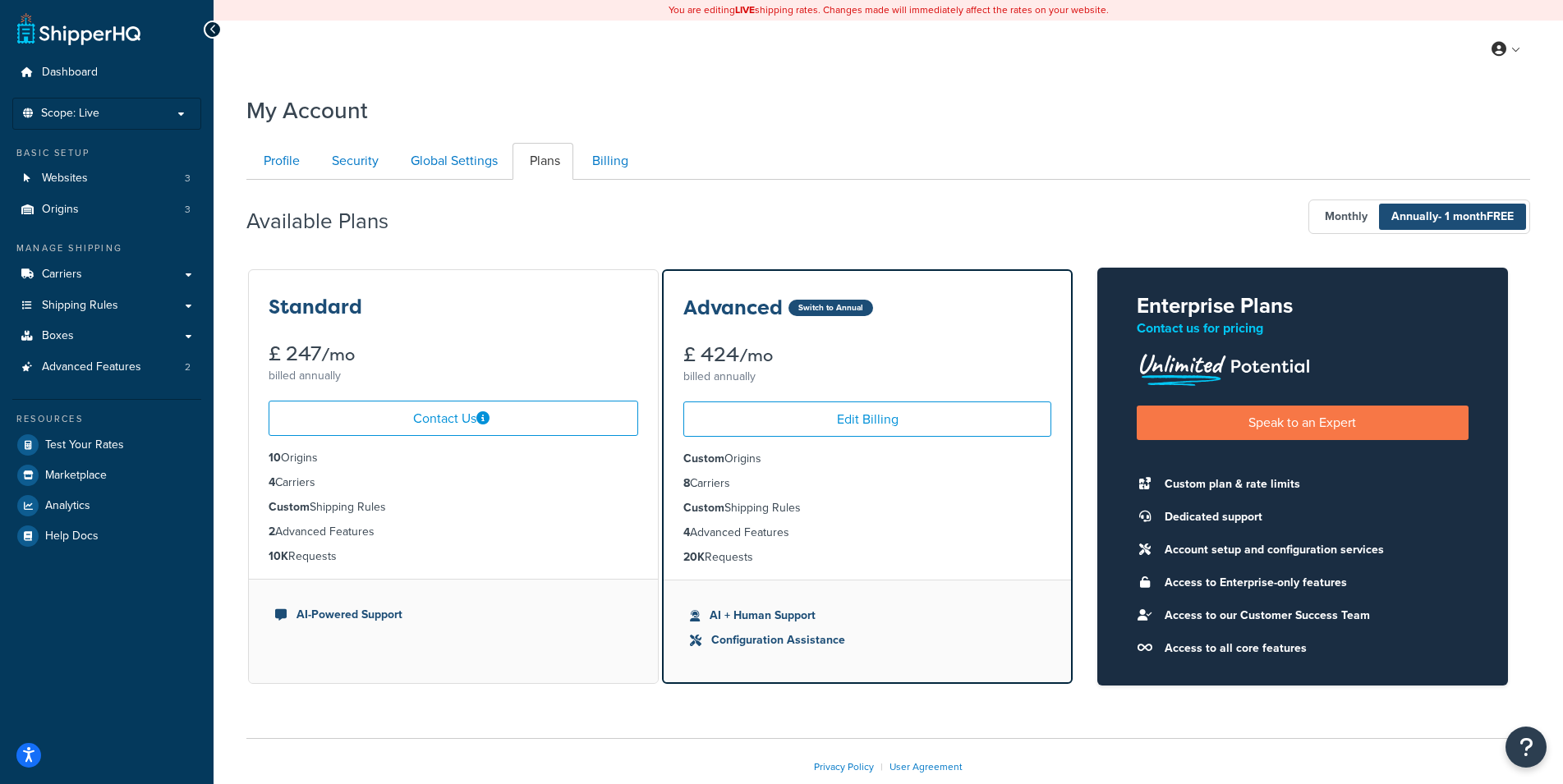
click at [591, 238] on div "Available Plans Monthly Annually - 1 month FREE" at bounding box center [887, 217] width 1283 height 48
click at [660, 565] on div "Standard £ 247 /mo billed annually Contact Us 10 Origins 4 Carriers Custom Ship…" at bounding box center [887, 477] width 1283 height 419
click at [660, 560] on div "Standard £ 247 /mo billed annually Contact Us 10 Origins 4 Carriers Custom Ship…" at bounding box center [887, 477] width 1283 height 419
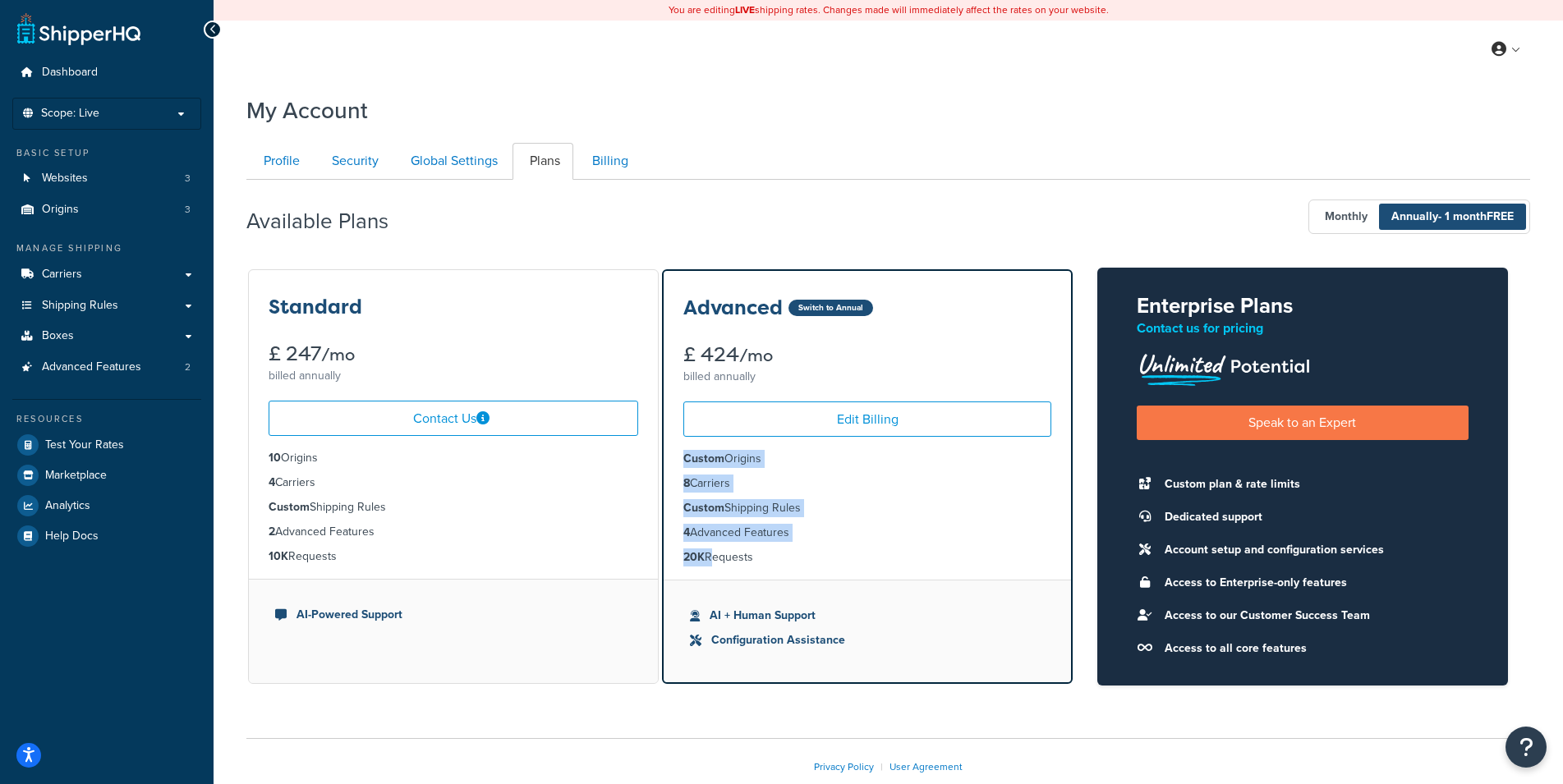
click at [661, 560] on div "Standard £ 247 /mo billed annually Contact Us 10 Origins 4 Carriers Custom Ship…" at bounding box center [887, 477] width 1283 height 419
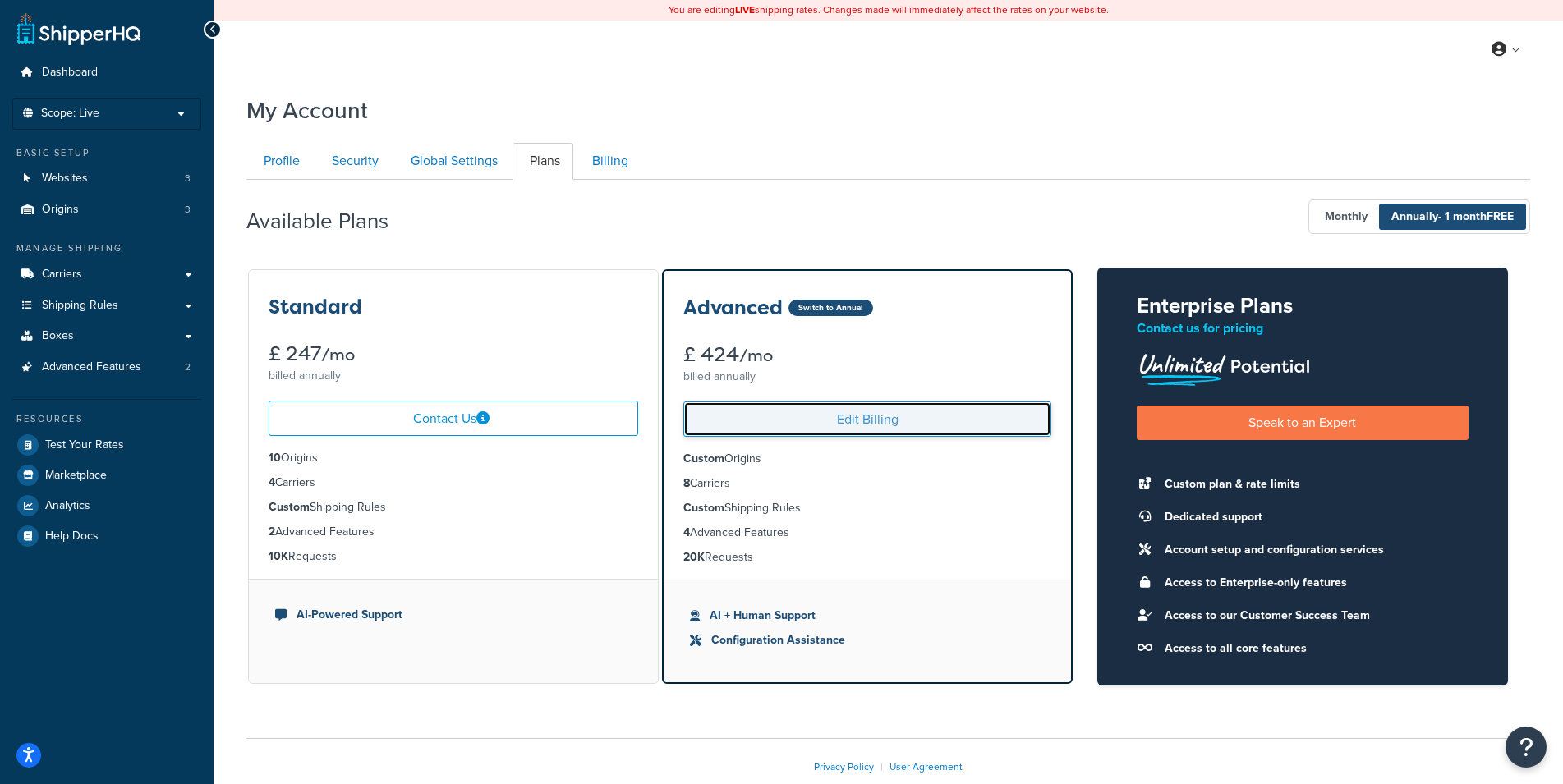
click at [830, 416] on link "Edit Billing" at bounding box center [867, 419] width 368 height 35
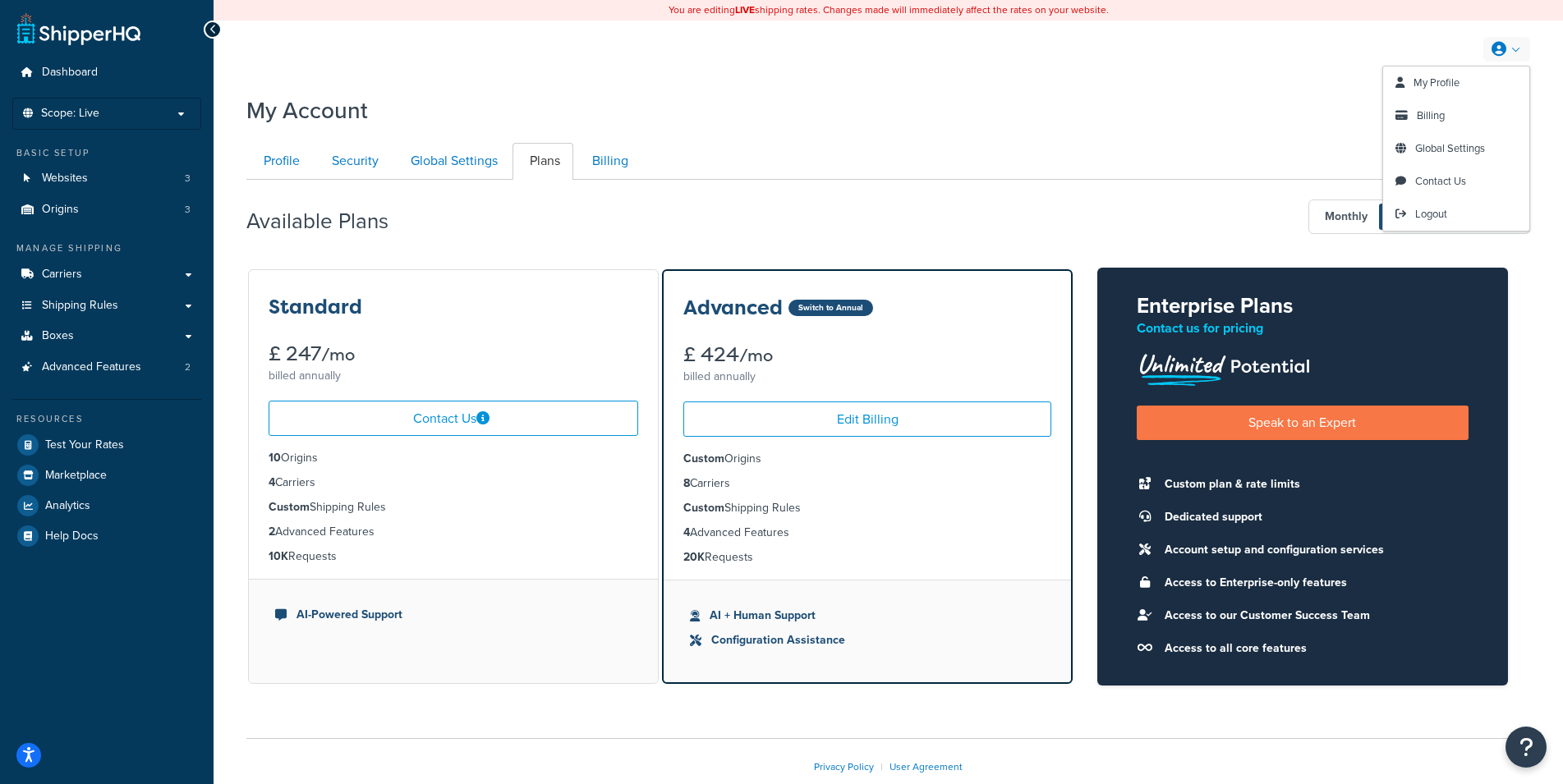
click at [1505, 45] on icon at bounding box center [1498, 49] width 15 height 15
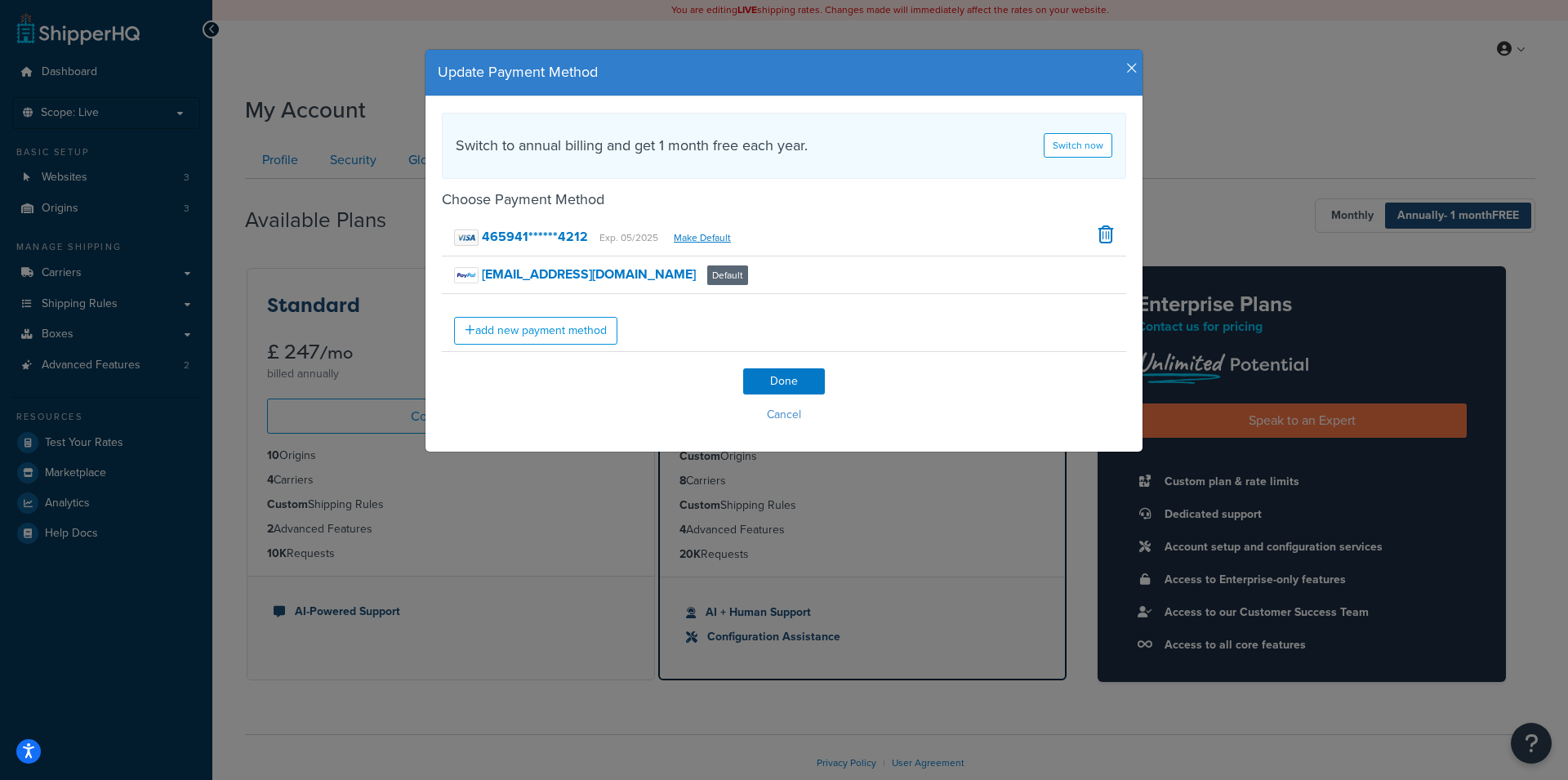
click at [1126, 70] on icon "button" at bounding box center [1131, 68] width 11 height 15
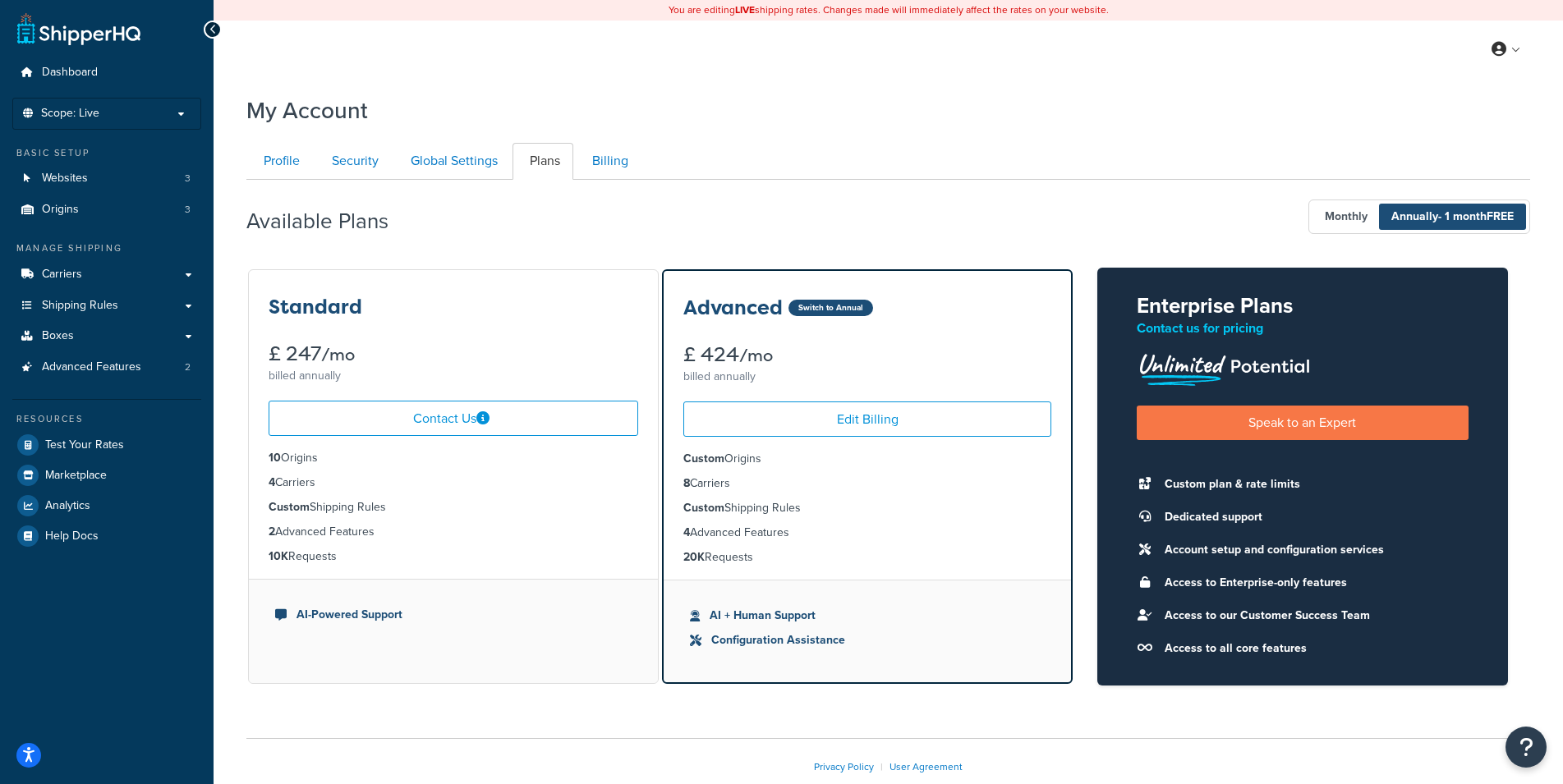
click at [1079, 151] on ul "Profile Security Global Settings Plans Billing" at bounding box center [887, 161] width 1283 height 37
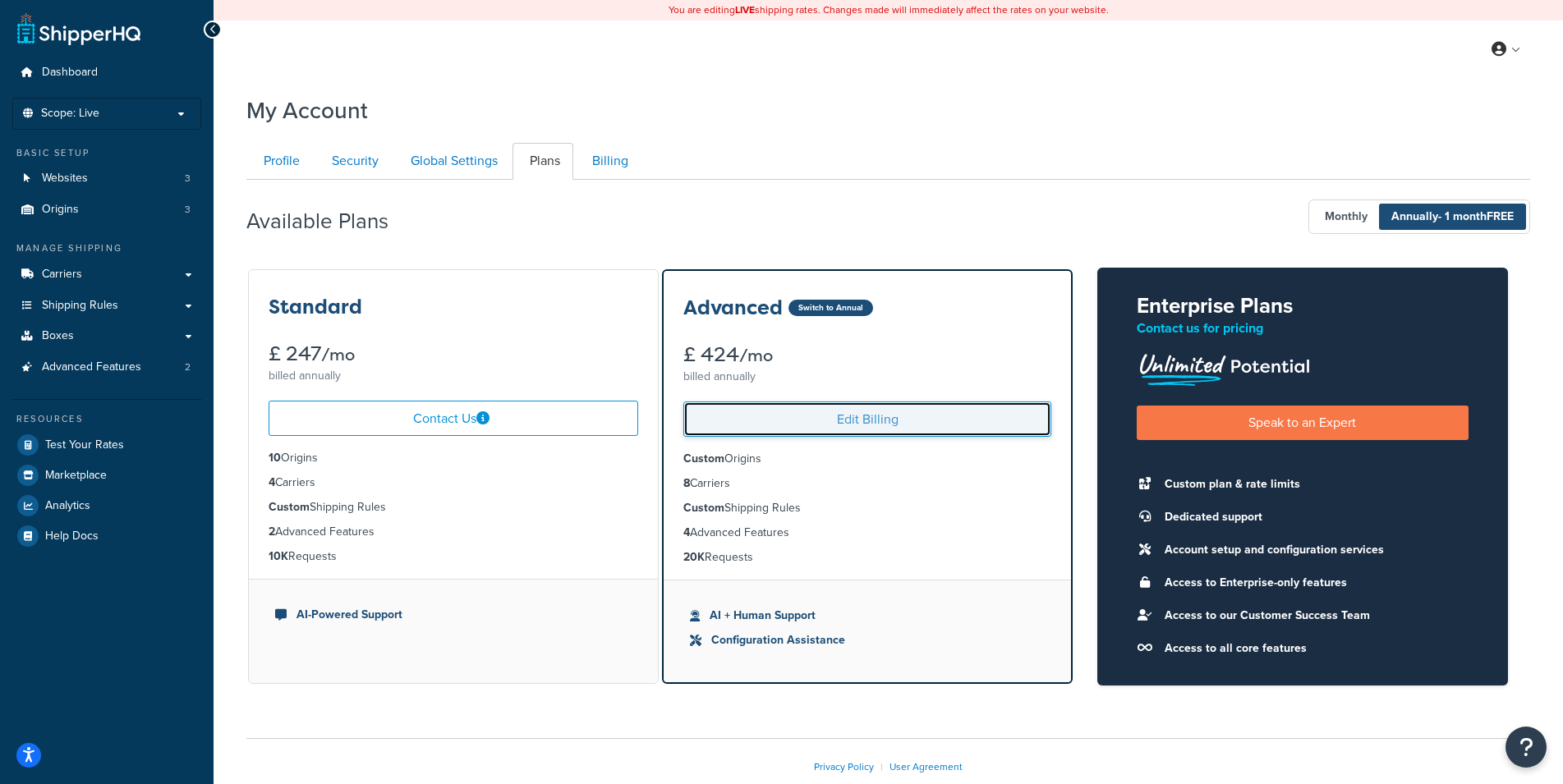
click at [831, 424] on link "Edit Billing" at bounding box center [867, 419] width 368 height 35
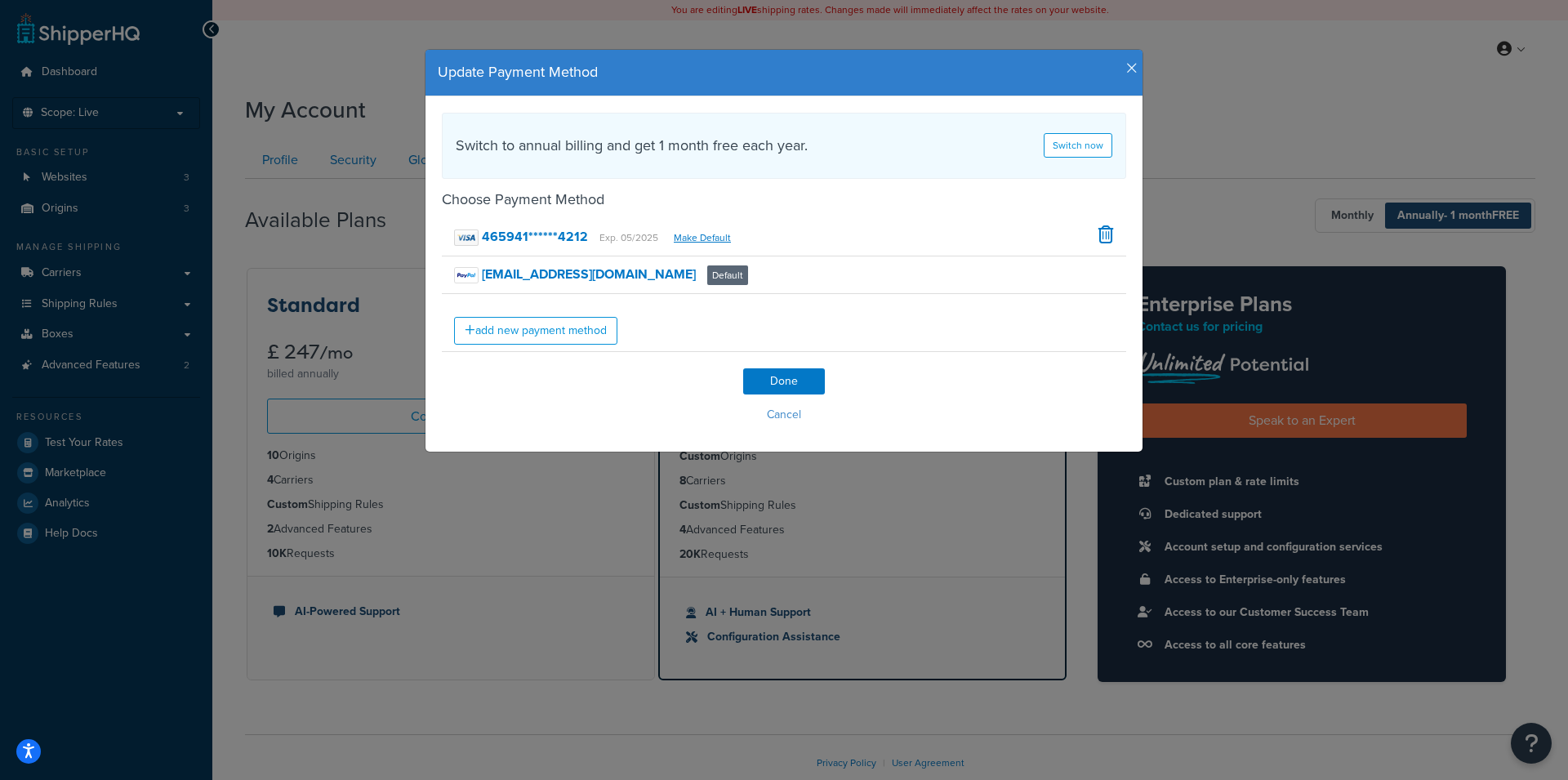
click at [1126, 63] on icon "button" at bounding box center [1131, 68] width 11 height 15
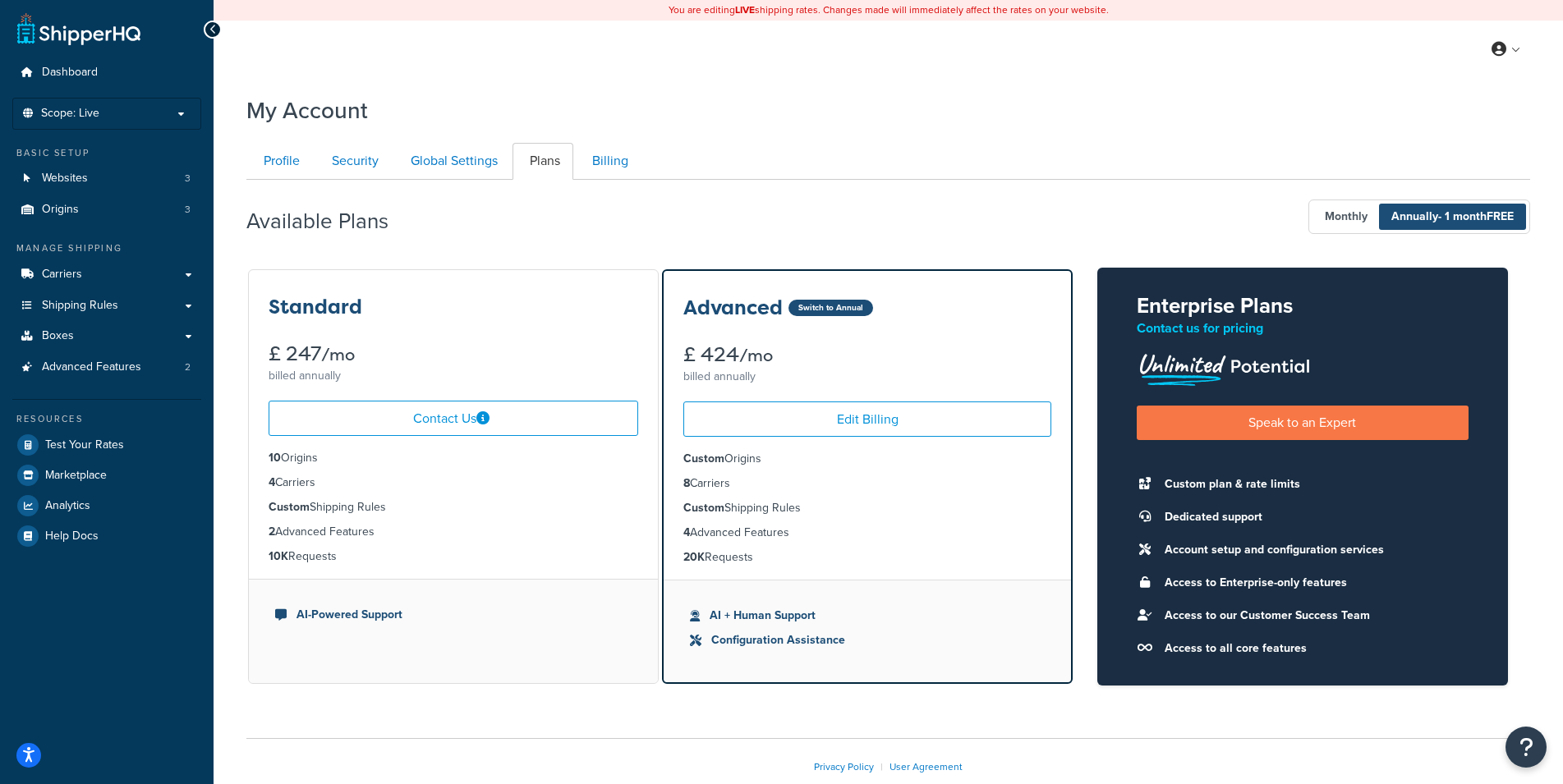
click at [1010, 170] on ul "Profile Security Global Settings Plans Billing" at bounding box center [887, 161] width 1283 height 37
click at [961, 93] on div "My Account" at bounding box center [887, 106] width 1283 height 40
click at [888, 227] on div "Available Plans Monthly Annually - 1 month FREE" at bounding box center [887, 217] width 1283 height 48
click at [824, 245] on div "Available Plans Monthly Annually - 1 month FREE Standard £ 269 /mo billed month…" at bounding box center [887, 433] width 1283 height 506
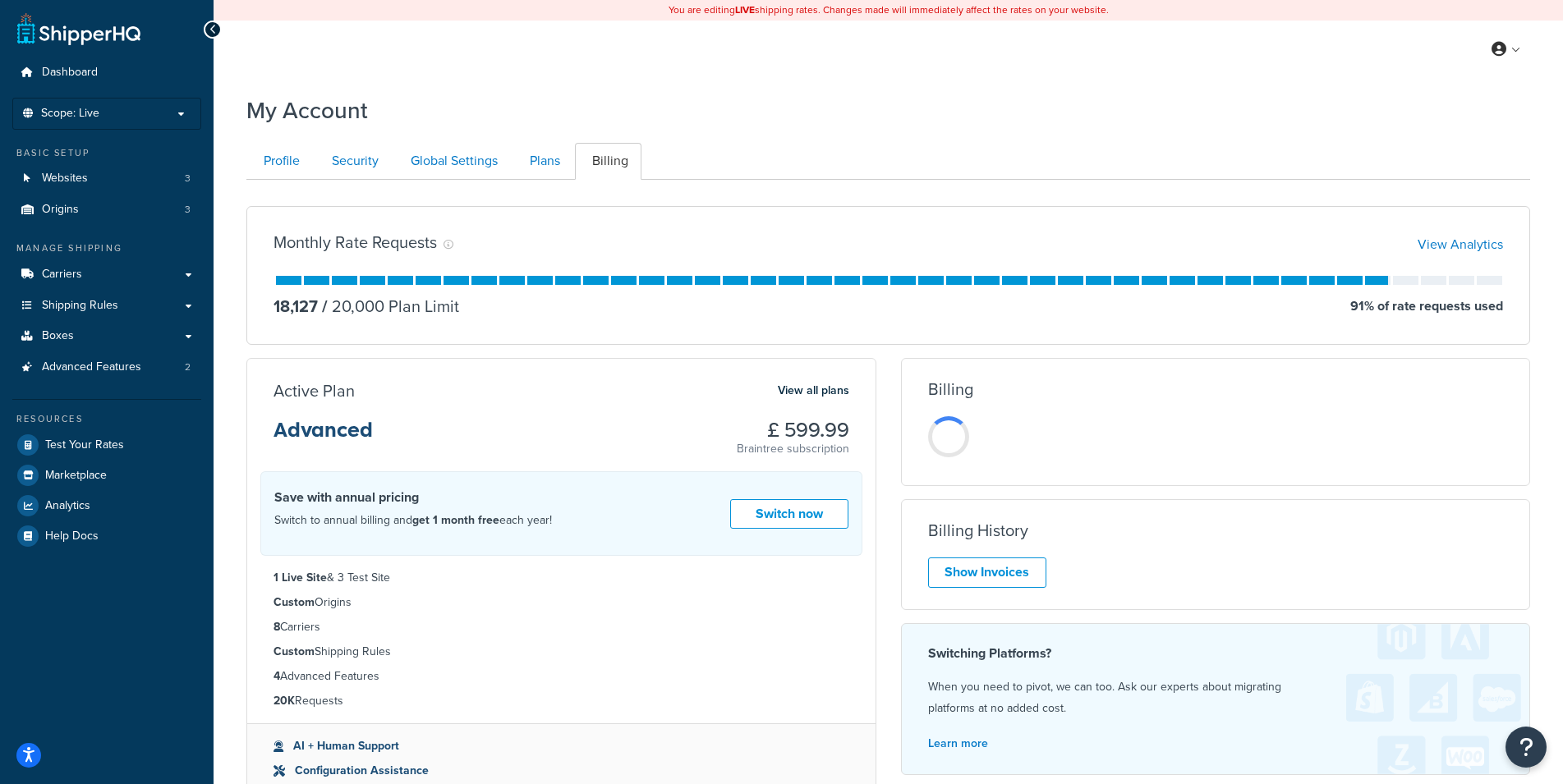
click at [885, 415] on div "Active Plan View all plans Advanced £ 599.99 Braintree subscription Switch To A…" at bounding box center [561, 590] width 654 height 464
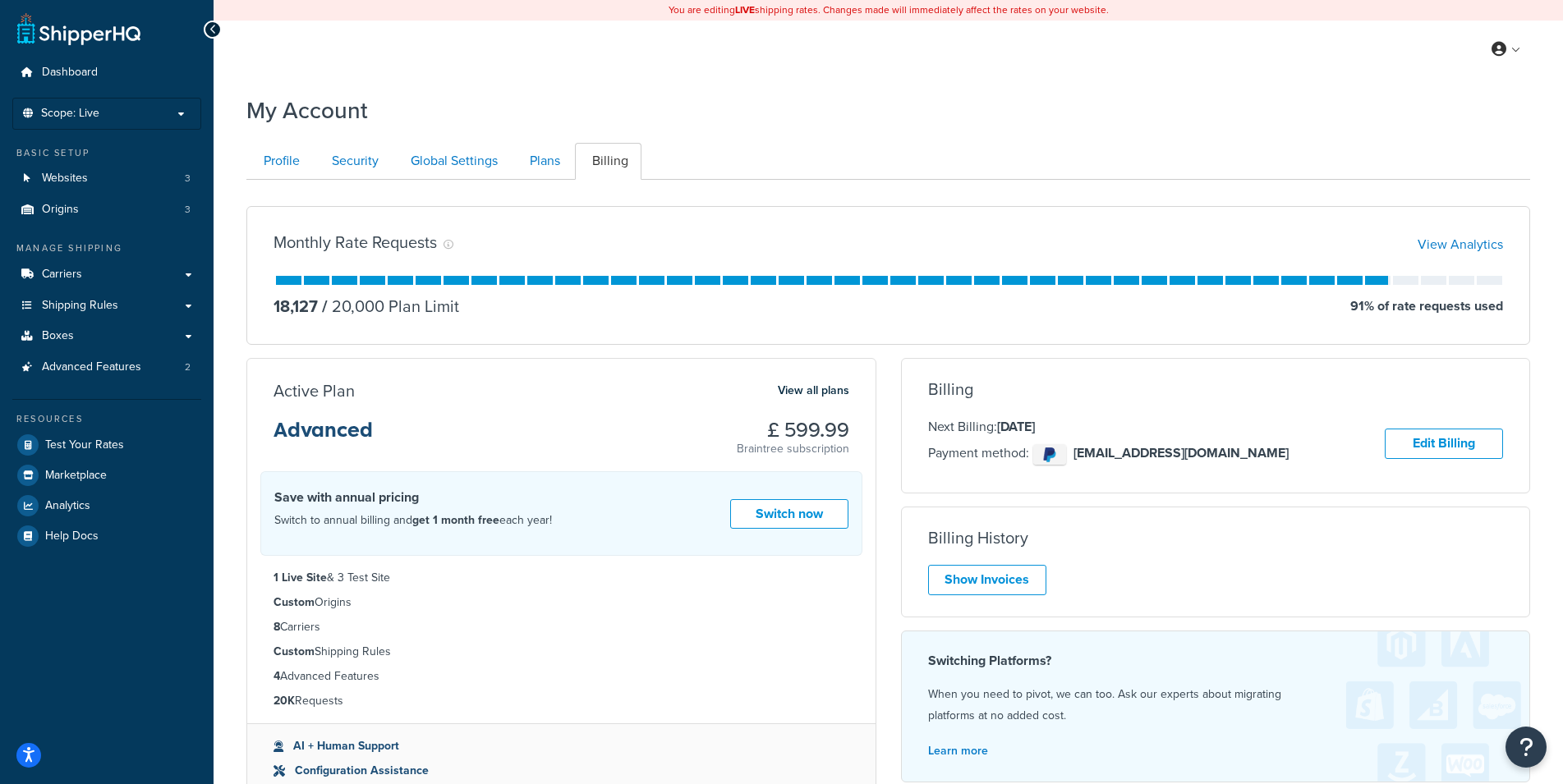
click at [884, 415] on div "Active Plan View all plans Advanced £ 599.99 Braintree subscription Switch To A…" at bounding box center [561, 590] width 654 height 464
click at [1027, 146] on ul "Profile Security Global Settings Plans Billing" at bounding box center [887, 161] width 1283 height 37
click at [545, 165] on link "Plans" at bounding box center [542, 161] width 61 height 37
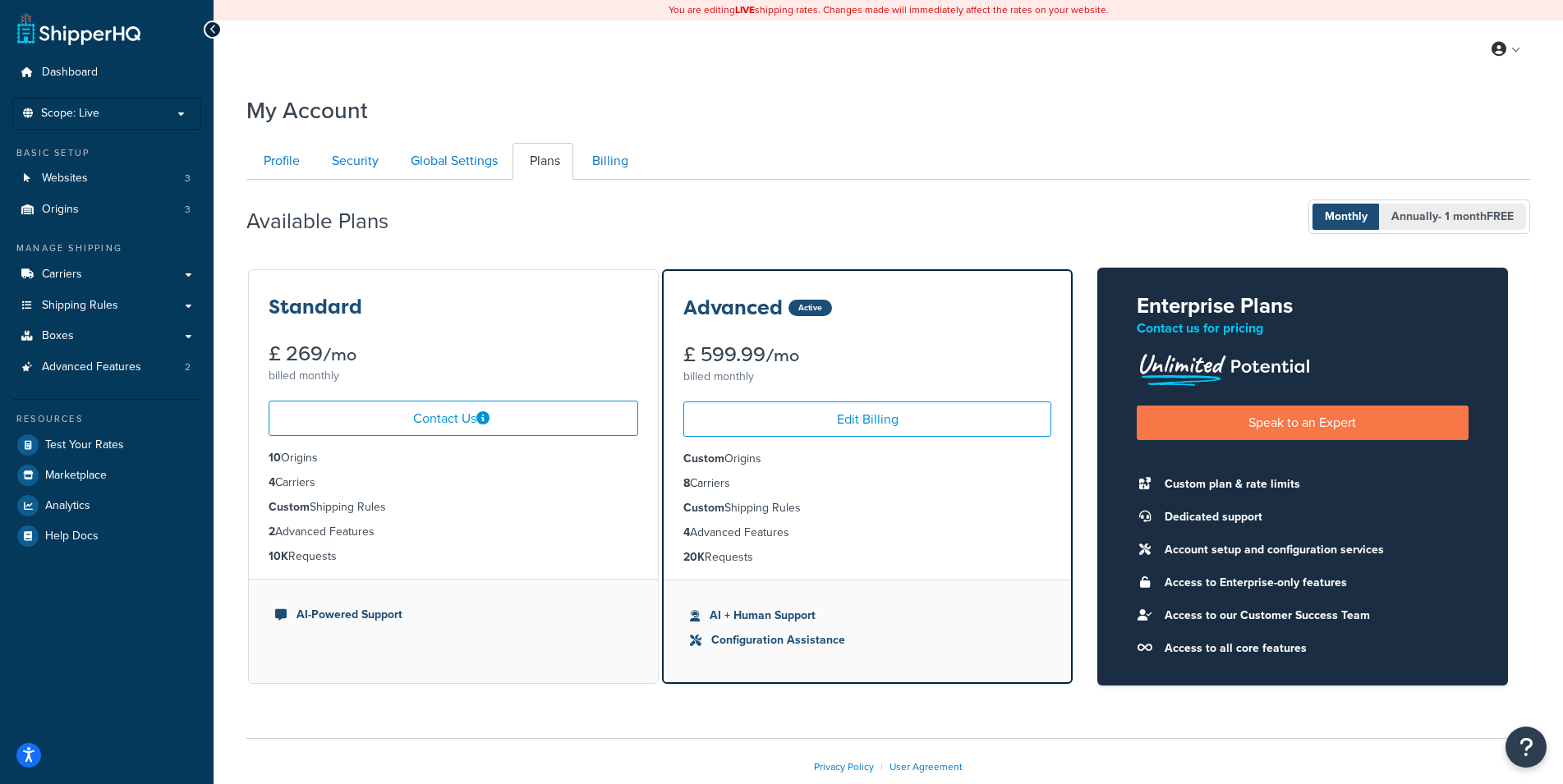
click at [1443, 215] on span "- 1 month FREE" at bounding box center [1476, 216] width 76 height 17
click at [1341, 221] on span "Monthly" at bounding box center [1346, 217] width 67 height 27
click at [1442, 213] on span "- 1 month FREE" at bounding box center [1476, 216] width 76 height 17
click at [1368, 211] on span "Monthly" at bounding box center [1346, 217] width 67 height 27
click at [1473, 184] on div "Available Plans Monthly Annually - 1 month FREE Standard £ 269 /mo billed month…" at bounding box center [887, 433] width 1283 height 506
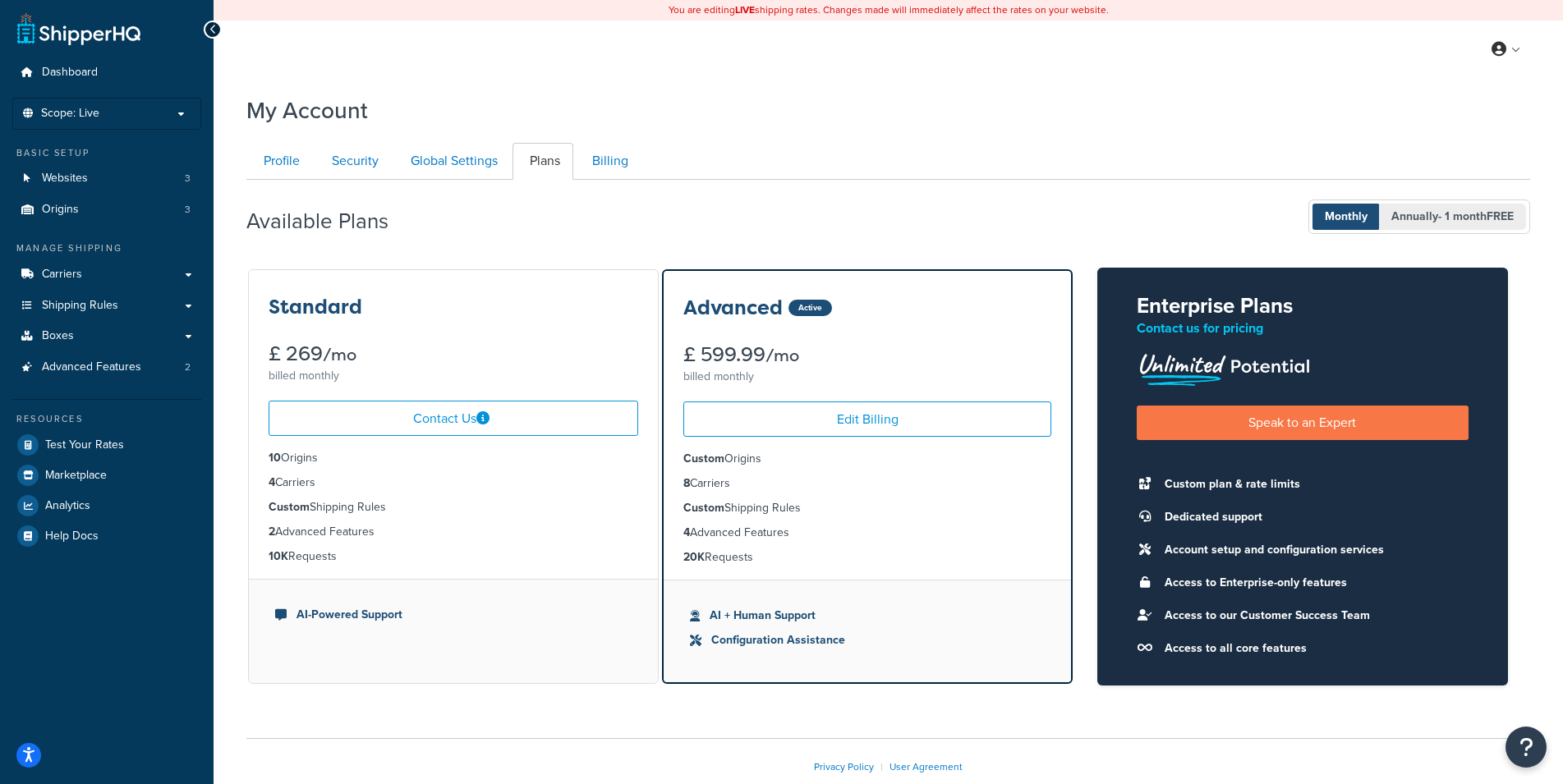
click at [1454, 215] on span "- 1 month FREE" at bounding box center [1476, 216] width 76 height 17
drag, startPoint x: 1335, startPoint y: 215, endPoint x: 1353, endPoint y: 213, distance: 18.1
click at [1336, 214] on span "Monthly" at bounding box center [1346, 217] width 67 height 27
click at [1468, 207] on span "Annually - 1 month FREE" at bounding box center [1452, 217] width 147 height 27
click at [1338, 218] on span "Monthly" at bounding box center [1346, 217] width 67 height 27
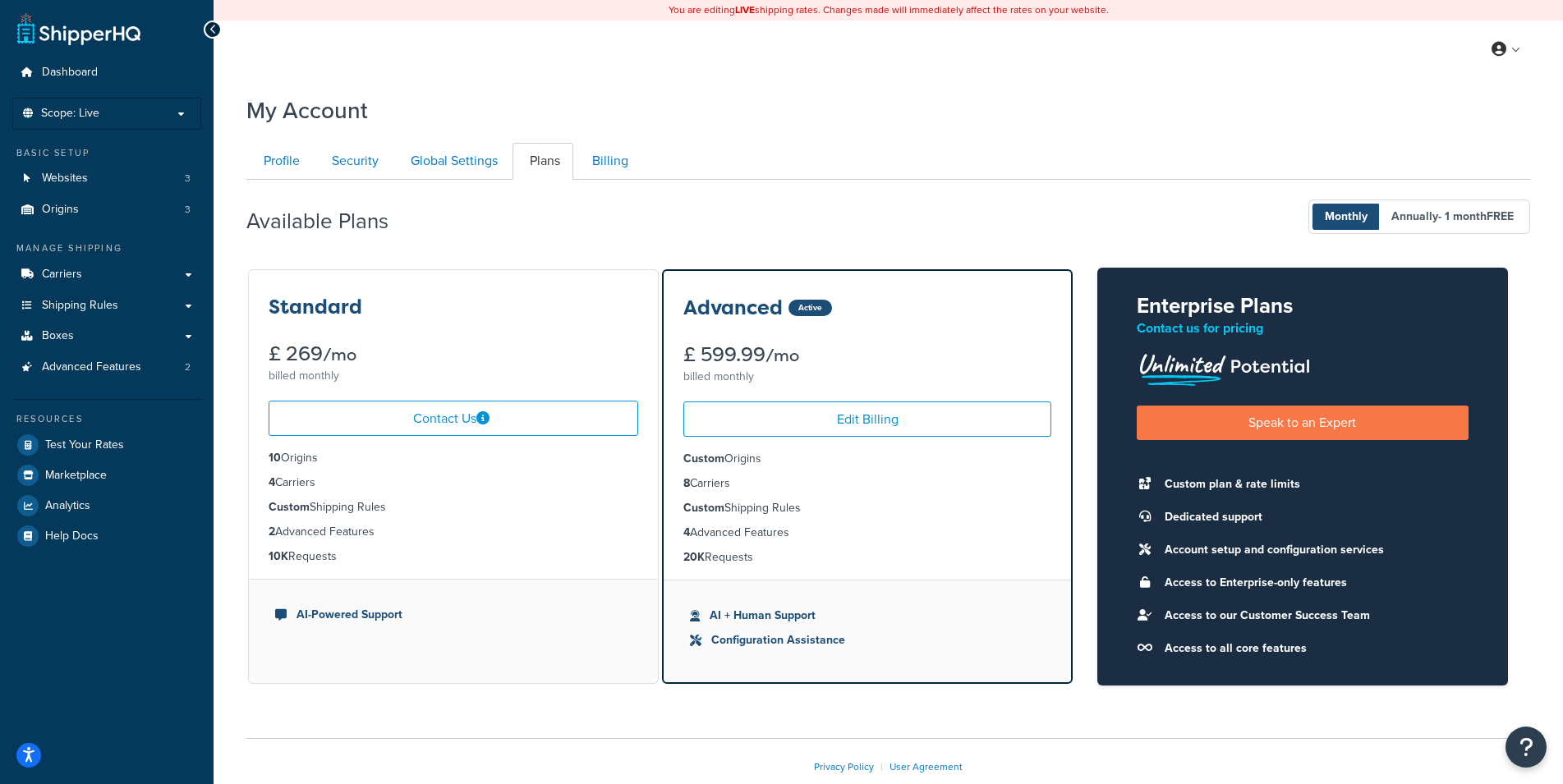
click at [1395, 243] on div "Available Plans Monthly Annually - 1 month FREE Standard £ 269 /mo billed month…" at bounding box center [887, 433] width 1283 height 506
click at [1420, 223] on span "Annually - 1 month FREE" at bounding box center [1452, 217] width 147 height 27
click at [1342, 220] on span "Monthly" at bounding box center [1346, 217] width 67 height 27
click at [1444, 223] on span "- 1 month FREE" at bounding box center [1476, 216] width 76 height 17
click at [1445, 242] on div "Available Plans Monthly Annually - 1 month FREE Standard £ 269 /mo billed month…" at bounding box center [887, 433] width 1283 height 506
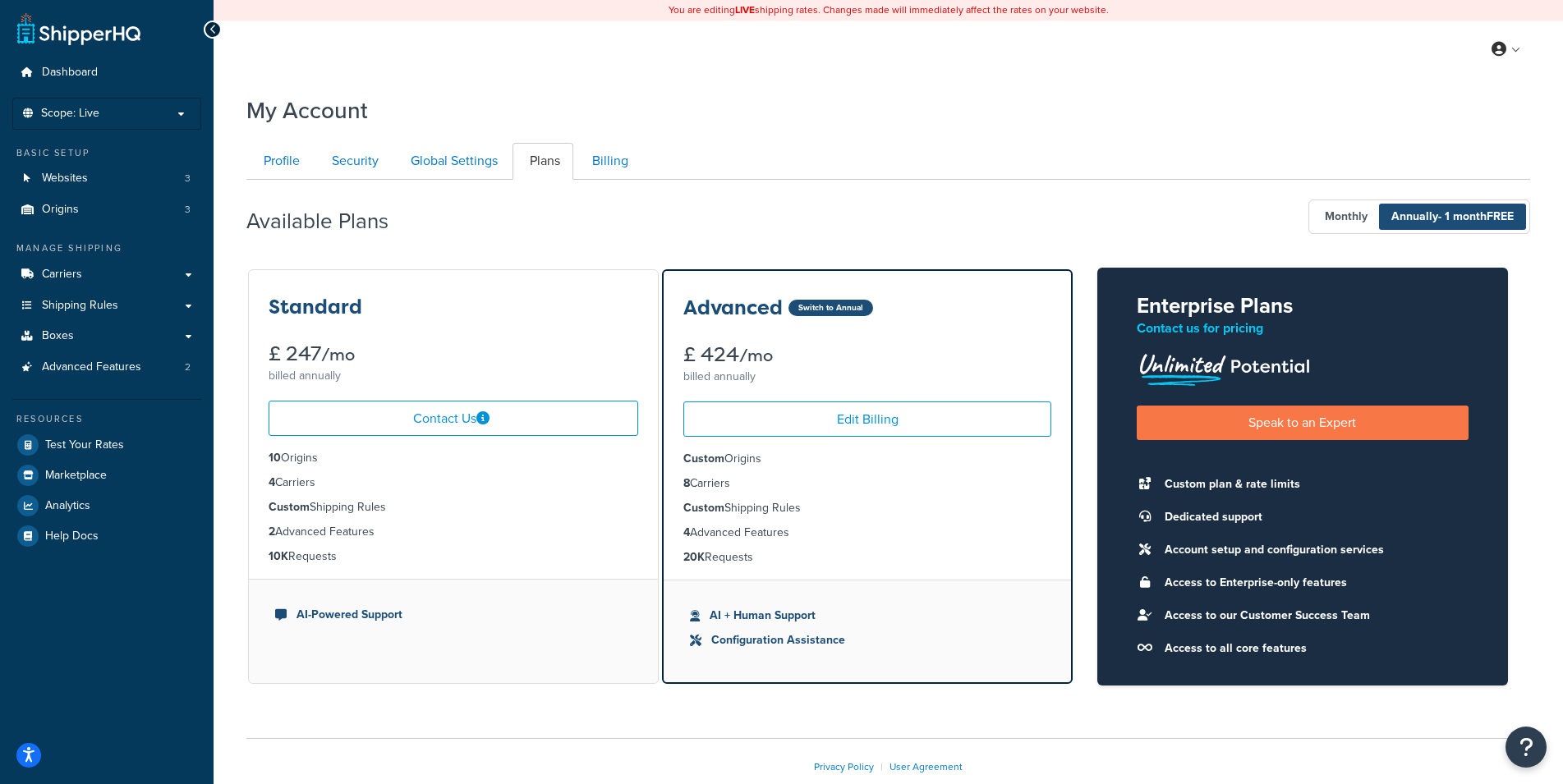
drag, startPoint x: 1342, startPoint y: 215, endPoint x: 1452, endPoint y: 212, distance: 110.0
click at [1345, 214] on span "Monthly" at bounding box center [1346, 217] width 67 height 27
click at [1461, 207] on span "Annually - 1 month FREE" at bounding box center [1452, 217] width 147 height 27
click at [1344, 219] on span "Monthly" at bounding box center [1346, 217] width 67 height 27
click at [1424, 213] on span "Annually - 1 month FREE" at bounding box center [1452, 217] width 147 height 27
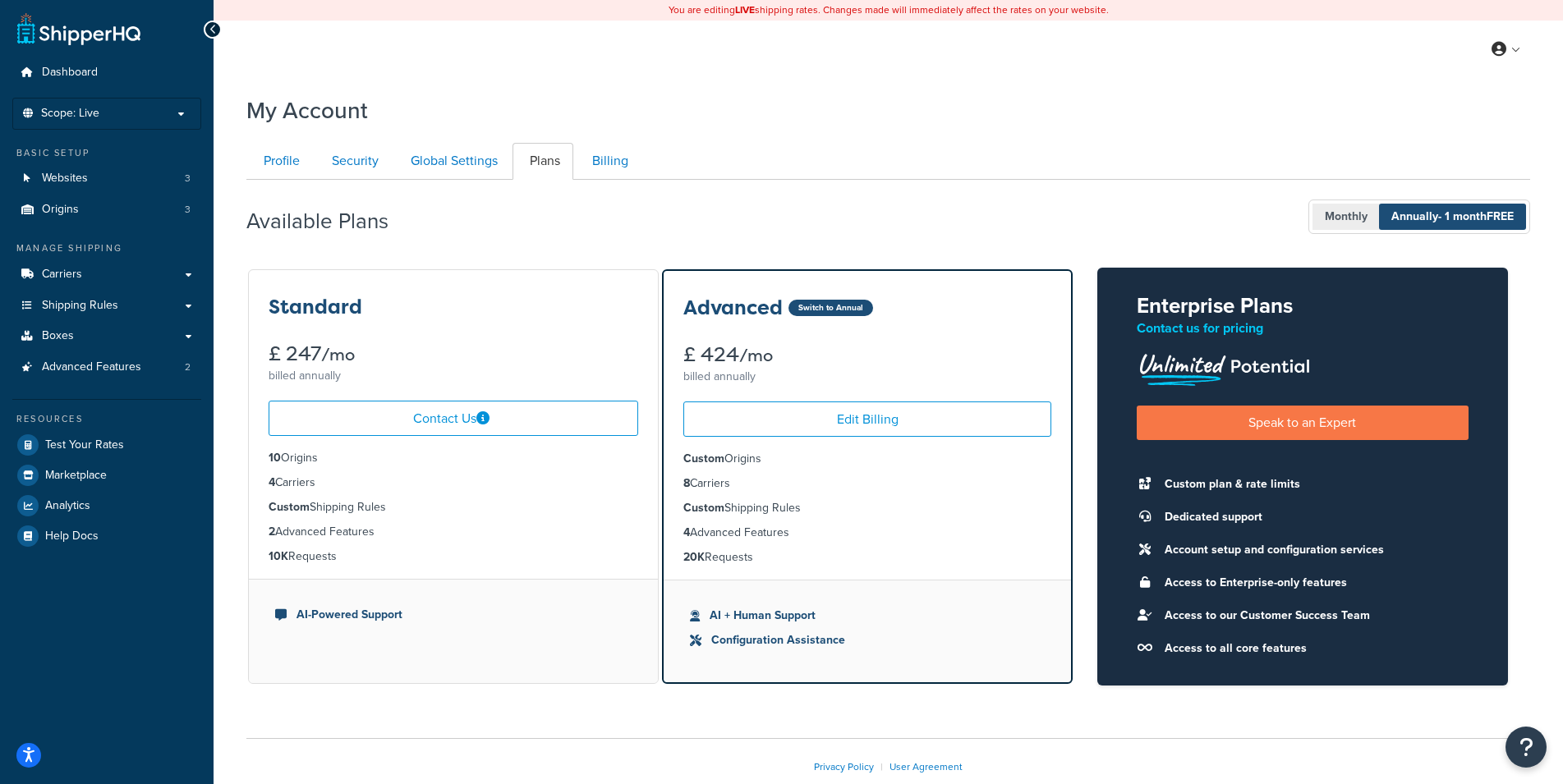
click at [1349, 218] on span "Monthly" at bounding box center [1346, 217] width 67 height 27
click at [1241, 199] on div "Available Plans Monthly Annually - 1 month FREE" at bounding box center [887, 217] width 1283 height 48
click at [649, 466] on ul "10 Origins 4 Carriers Custom Shipping Rules 2 Advanced Features 10K Requests" at bounding box center [453, 508] width 409 height 143
click at [646, 533] on ul "10 Origins 4 Carriers Custom Shipping Rules 2 Advanced Features 10K Requests" at bounding box center [453, 508] width 409 height 143
click at [1385, 207] on span "Annually - 1 month FREE" at bounding box center [1452, 217] width 147 height 27
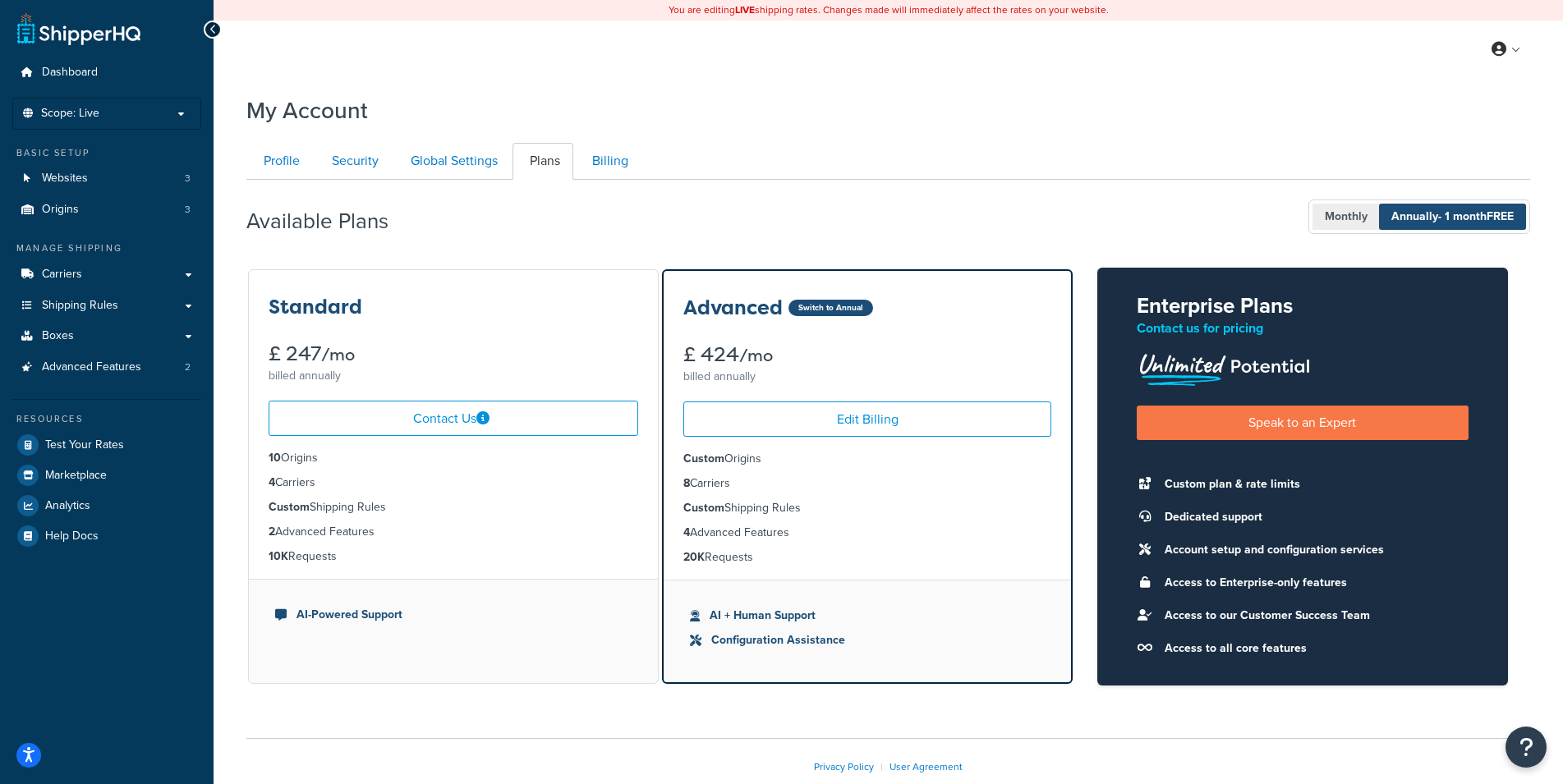
click at [1319, 218] on span "Monthly" at bounding box center [1346, 217] width 67 height 27
click at [726, 216] on div "Available Plans Monthly Annually - 1 month FREE" at bounding box center [887, 217] width 1283 height 48
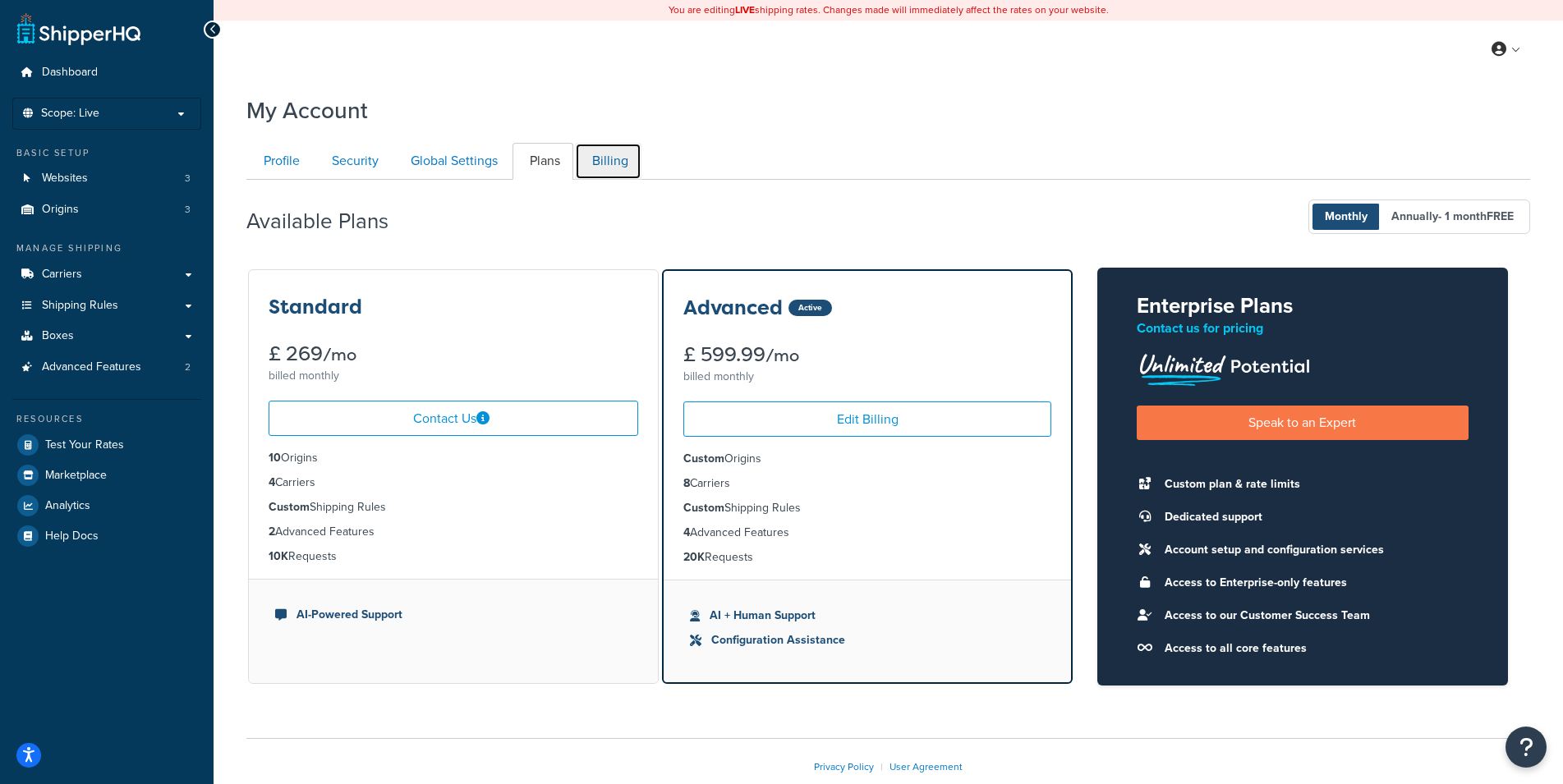
click at [592, 171] on link "Billing" at bounding box center [608, 161] width 66 height 37
